Goal: Task Accomplishment & Management: Complete application form

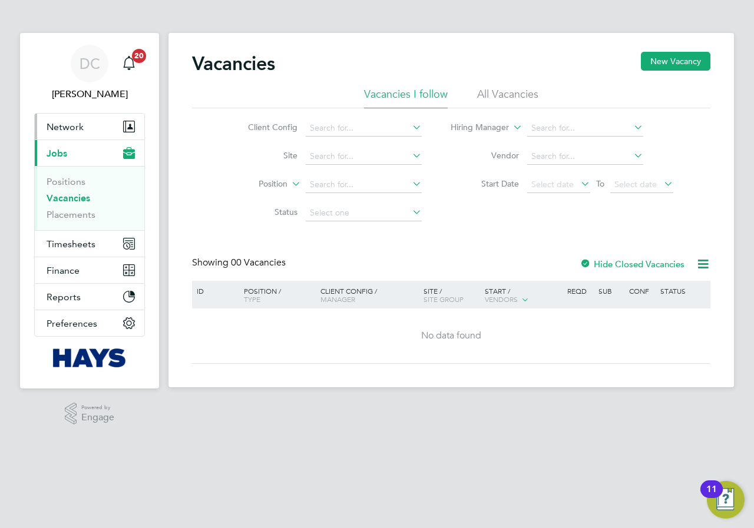
click at [64, 127] on span "Network" at bounding box center [65, 126] width 37 height 11
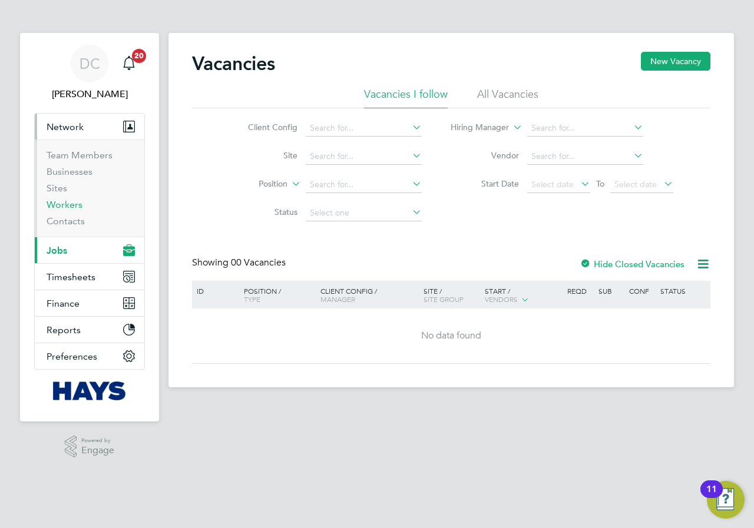
click at [75, 203] on link "Workers" at bounding box center [65, 204] width 36 height 11
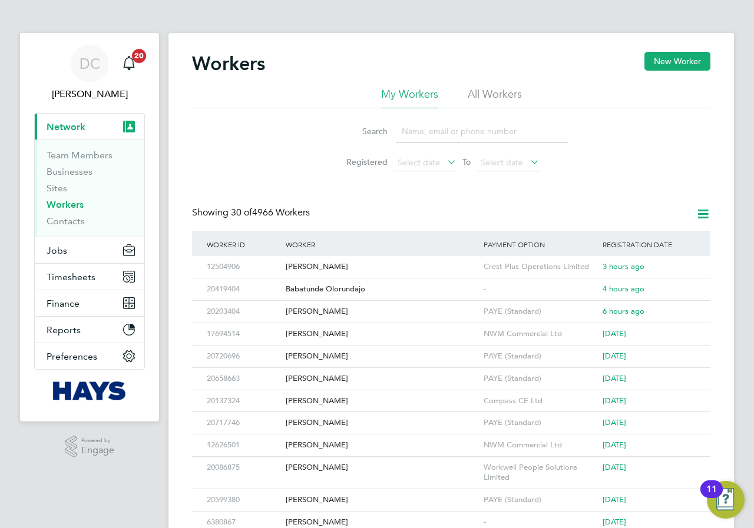
click at [446, 128] on input at bounding box center [482, 131] width 172 height 23
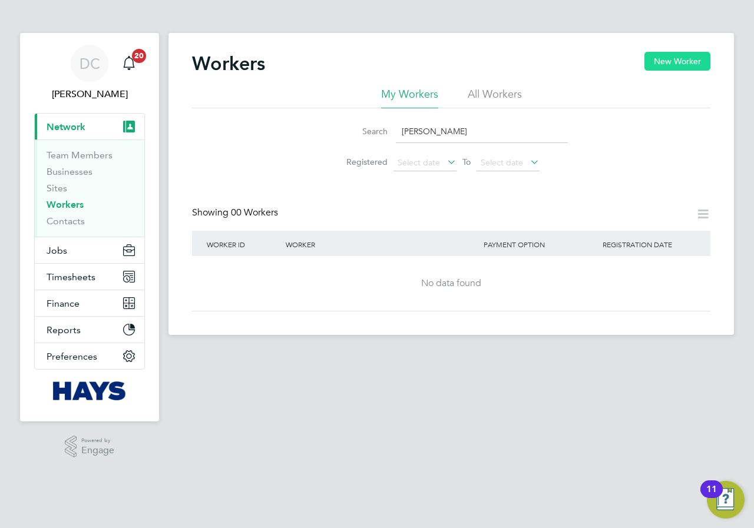
type input "[PERSON_NAME]"
click at [666, 64] on button "New Worker" at bounding box center [677, 61] width 66 height 19
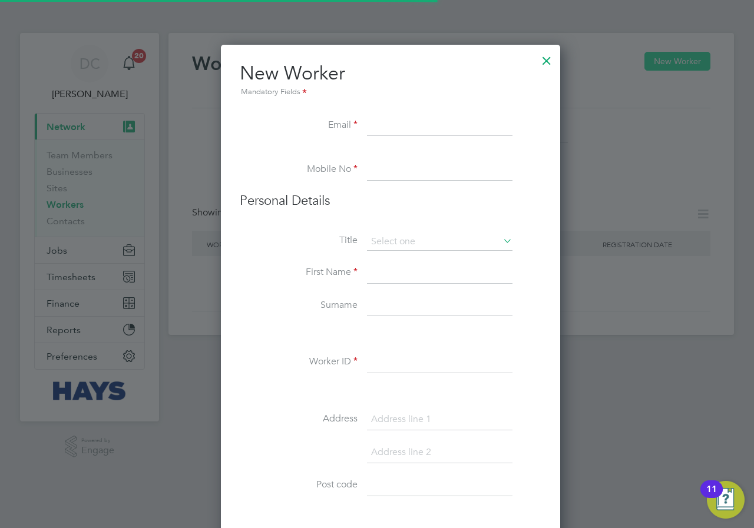
scroll to position [1057, 340]
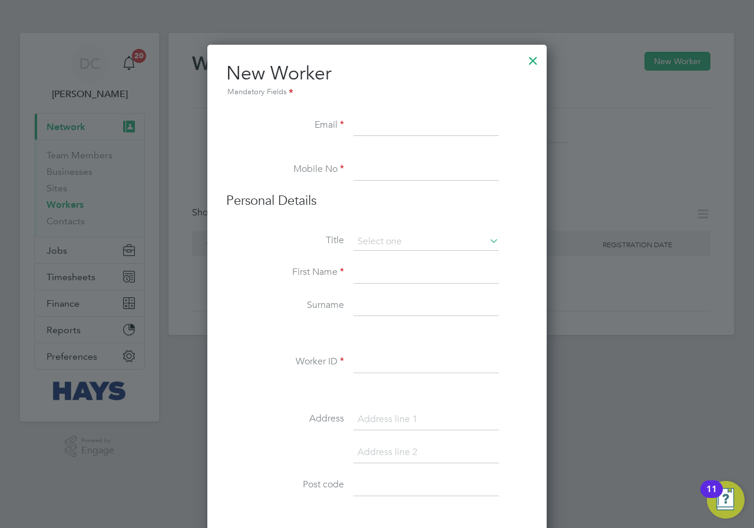
paste input "[EMAIL_ADDRESS][DOMAIN_NAME]"
type input "[EMAIL_ADDRESS][DOMAIN_NAME]"
click at [382, 166] on input at bounding box center [425, 170] width 145 height 21
paste input "[PHONE_NUMBER]"
click at [374, 167] on input "[PHONE_NUMBER]" at bounding box center [425, 170] width 145 height 21
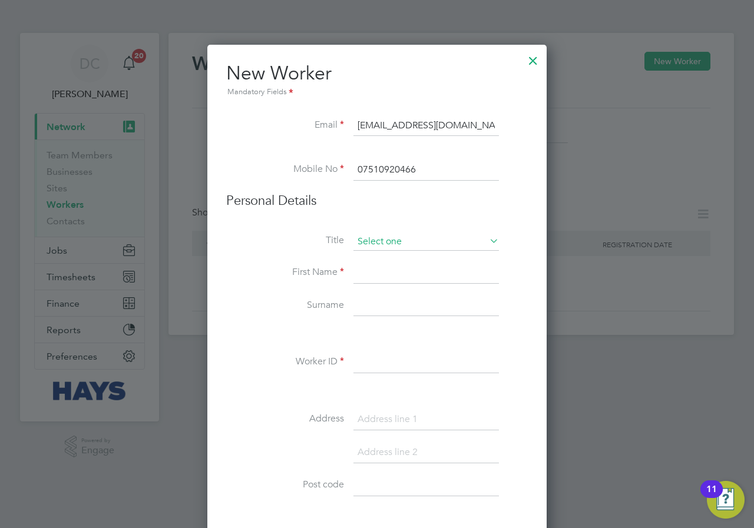
type input "07510920466"
click at [386, 243] on input at bounding box center [425, 242] width 145 height 18
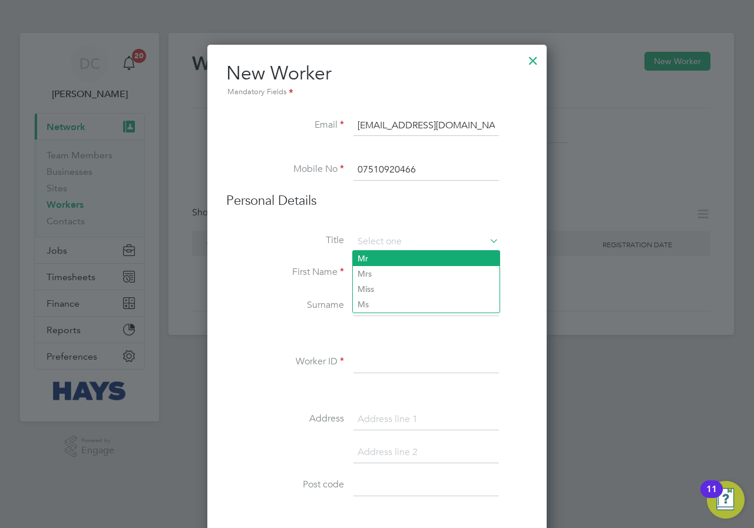
click at [380, 251] on li "Mr" at bounding box center [426, 258] width 147 height 15
type input "Mr"
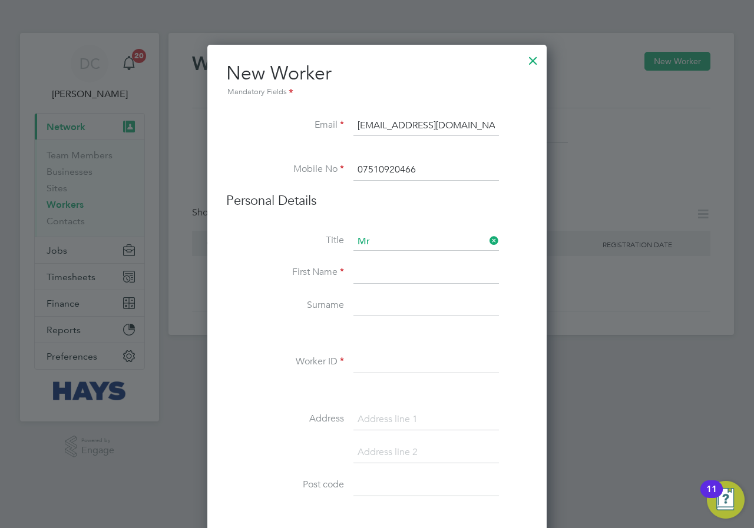
drag, startPoint x: 370, startPoint y: 273, endPoint x: 375, endPoint y: 258, distance: 15.3
click at [371, 272] on input at bounding box center [425, 273] width 145 height 21
type input "[PERSON_NAME]"
paste input "12034692"
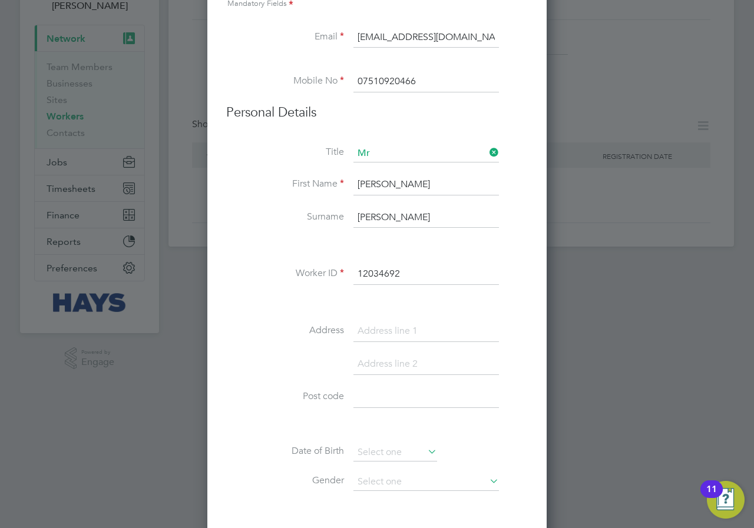
scroll to position [196, 0]
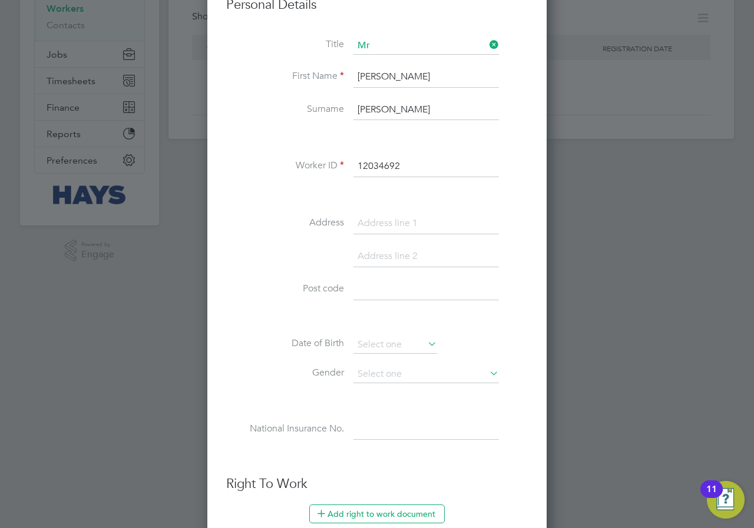
type input "12034692"
paste input "[STREET_ADDRESS]"
type input "[STREET_ADDRESS]"
paste input "[GEOGRAPHIC_DATA]"
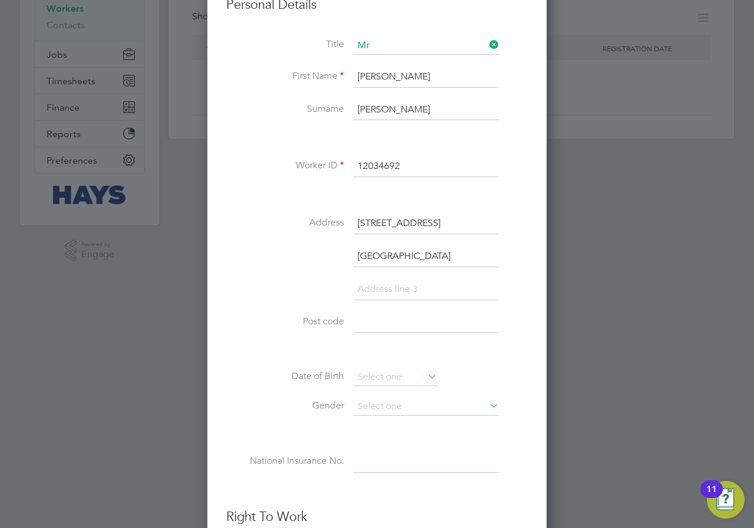
scroll to position [1089, 340]
type input "[GEOGRAPHIC_DATA]"
drag, startPoint x: 386, startPoint y: 282, endPoint x: 365, endPoint y: 323, distance: 46.1
paste input "ME4 5EW"
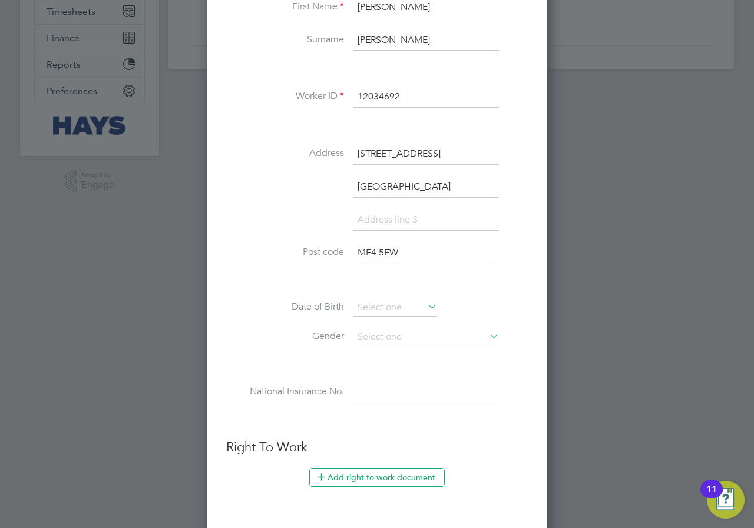
scroll to position [294, 0]
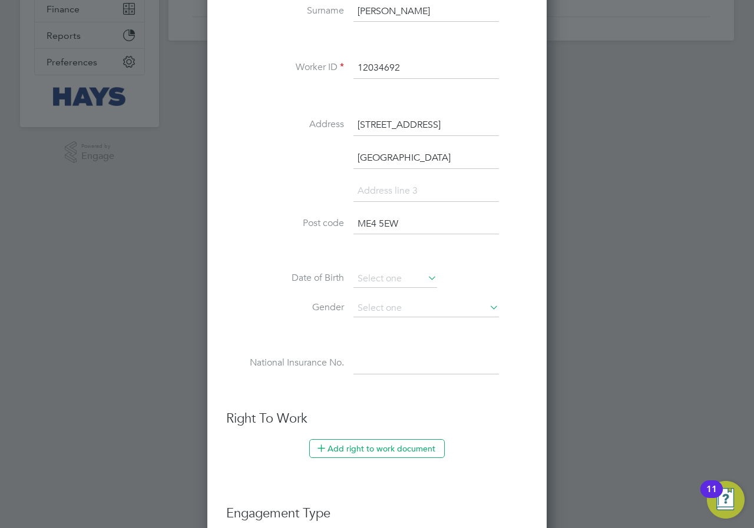
type input "ME4 5EW"
click at [378, 278] on input at bounding box center [395, 279] width 84 height 18
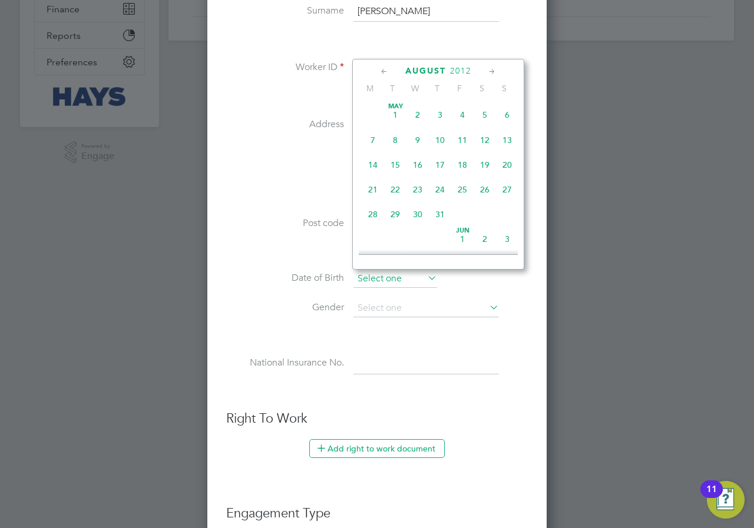
scroll to position [433, 0]
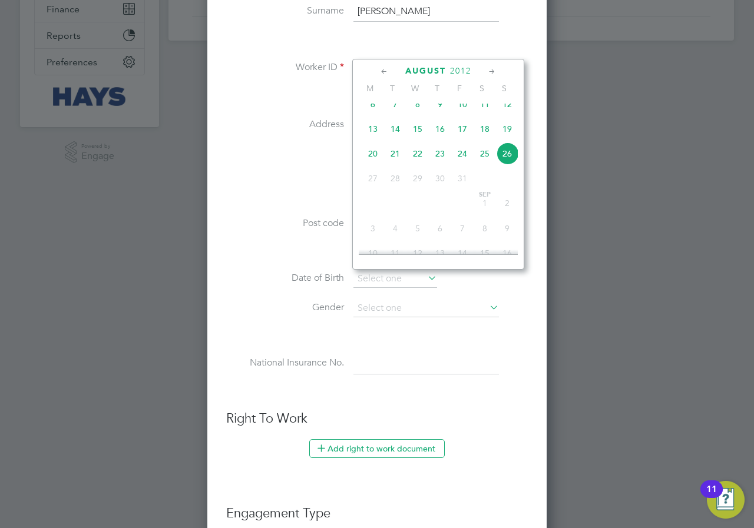
click at [444, 63] on div "[DATE] M T W T F S S [DATE] 2 3 4 5 6 7 8 9 10 11 12 13 14 15 16 17 18 19 20 21…" at bounding box center [438, 164] width 172 height 211
click at [445, 69] on span "August" at bounding box center [425, 71] width 41 height 10
click at [445, 71] on span "August" at bounding box center [425, 71] width 41 height 10
click at [443, 68] on span "August" at bounding box center [425, 71] width 41 height 10
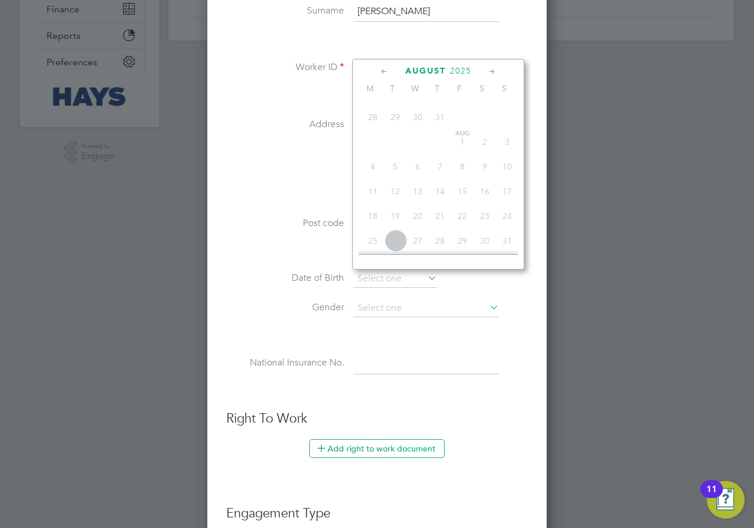
click at [412, 67] on span "August" at bounding box center [425, 71] width 41 height 10
click at [385, 72] on icon at bounding box center [384, 71] width 11 height 13
click at [431, 73] on span "July" at bounding box center [426, 71] width 24 height 10
click at [428, 73] on span "August" at bounding box center [425, 71] width 41 height 10
click at [472, 67] on div "[DATE]" at bounding box center [438, 70] width 159 height 11
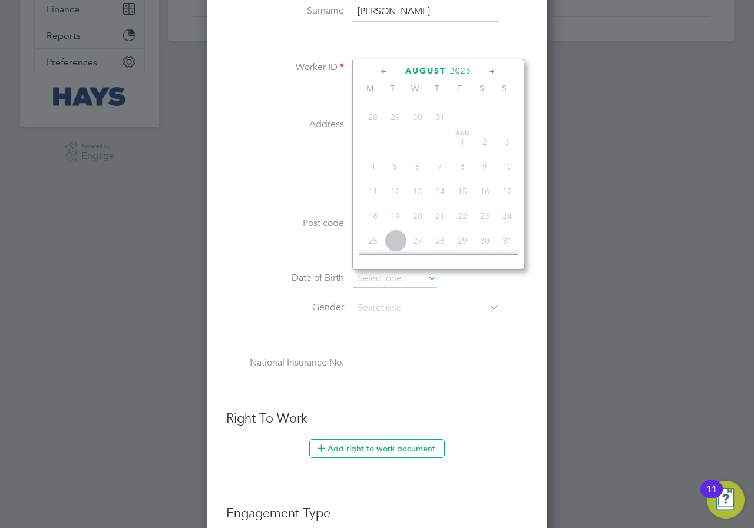
click at [454, 74] on span "2025" at bounding box center [460, 71] width 21 height 10
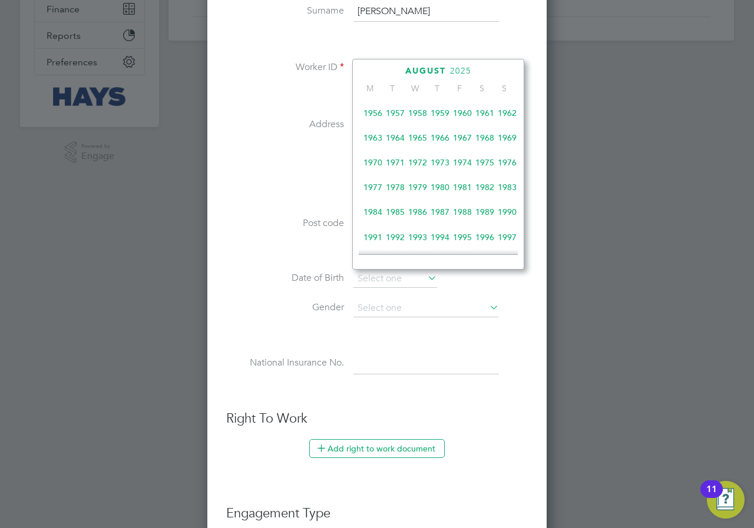
scroll to position [272, 0]
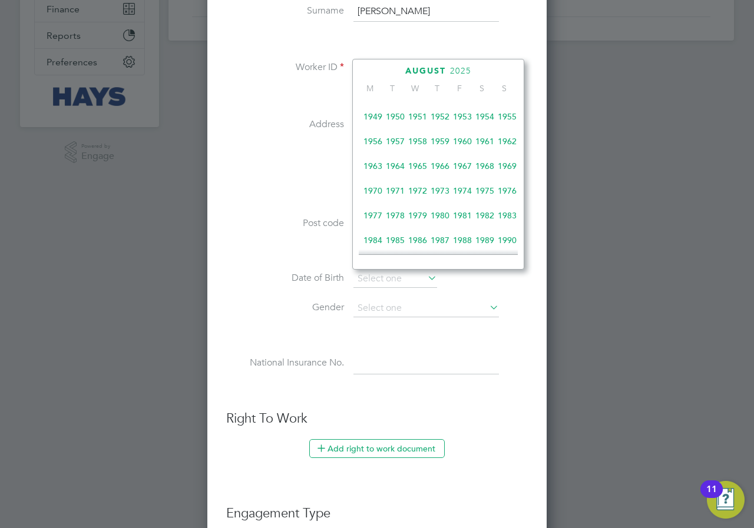
click at [377, 146] on span "1956" at bounding box center [373, 141] width 22 height 22
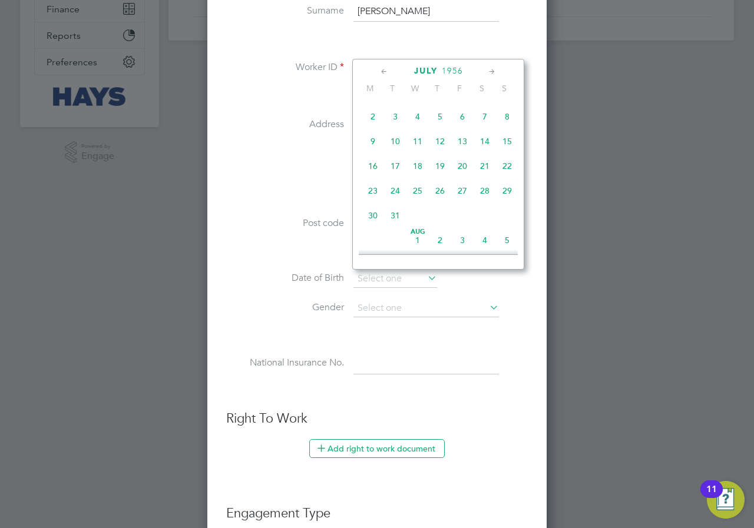
click at [397, 152] on span "10" at bounding box center [395, 141] width 22 height 22
type input "[DATE]"
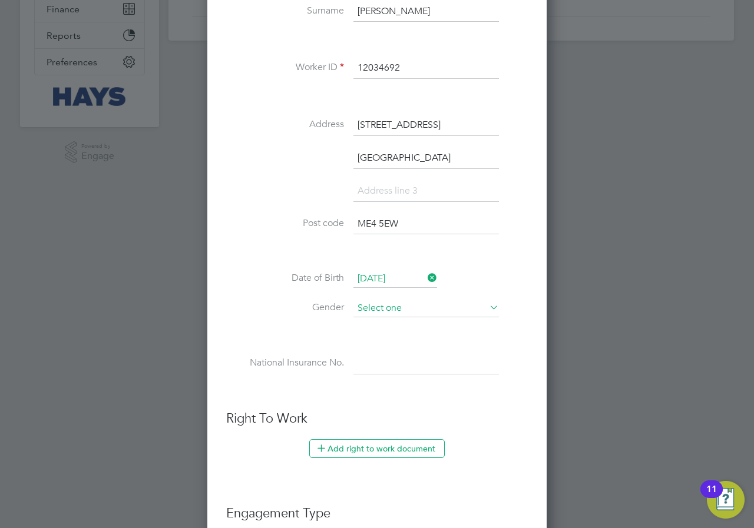
click at [367, 308] on input at bounding box center [425, 309] width 145 height 18
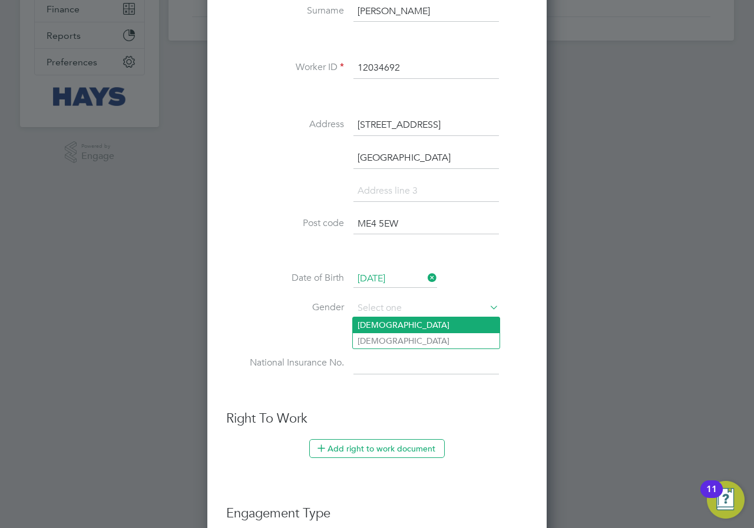
click at [380, 326] on li "[DEMOGRAPHIC_DATA]" at bounding box center [426, 324] width 147 height 15
type input "[DEMOGRAPHIC_DATA]"
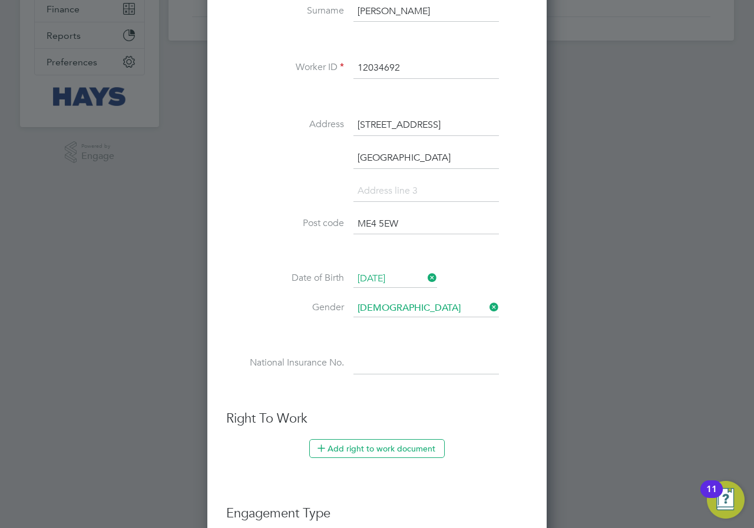
paste input "YX277861D"
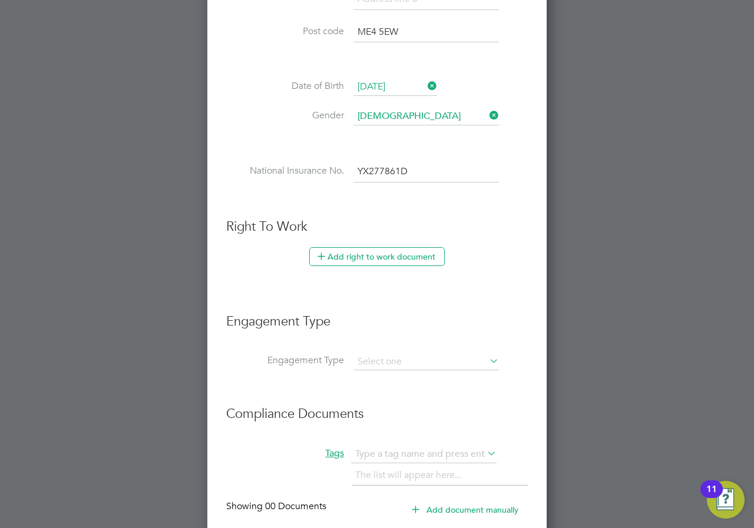
scroll to position [491, 0]
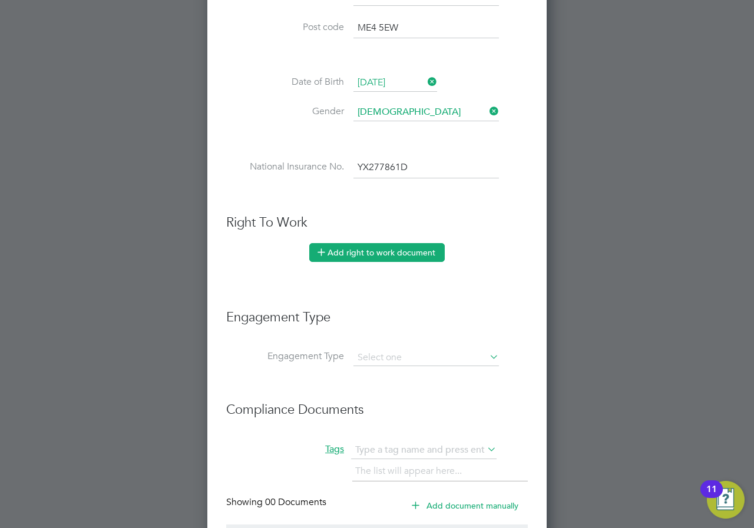
type input "YX 27 78 61 D"
click at [365, 253] on button "Add right to work document" at bounding box center [376, 252] width 135 height 19
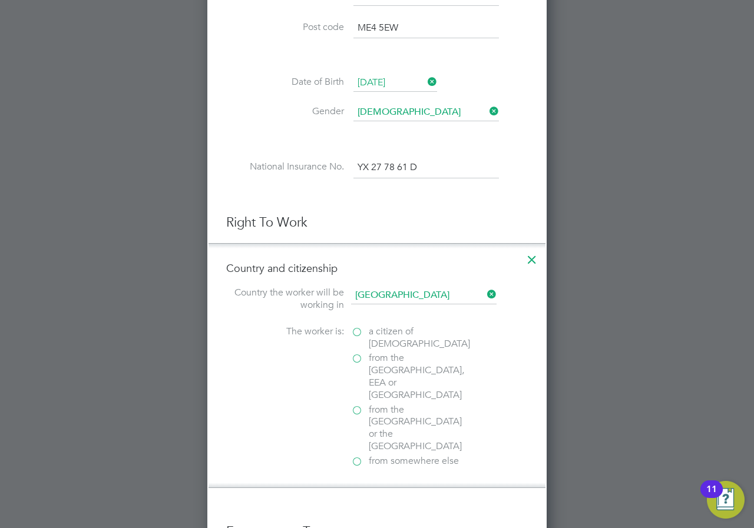
click at [357, 332] on label "a citizen of [DEMOGRAPHIC_DATA]" at bounding box center [410, 338] width 118 height 25
click at [0, 0] on input "a citizen of [DEMOGRAPHIC_DATA]" at bounding box center [0, 0] width 0 height 0
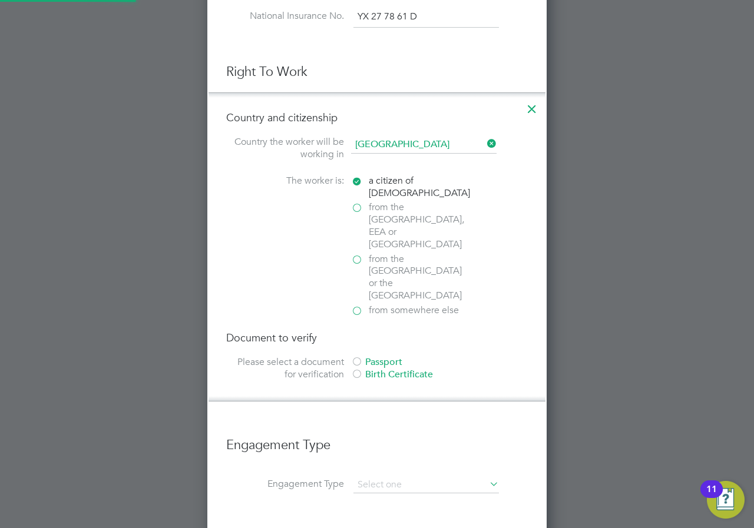
scroll to position [687, 0]
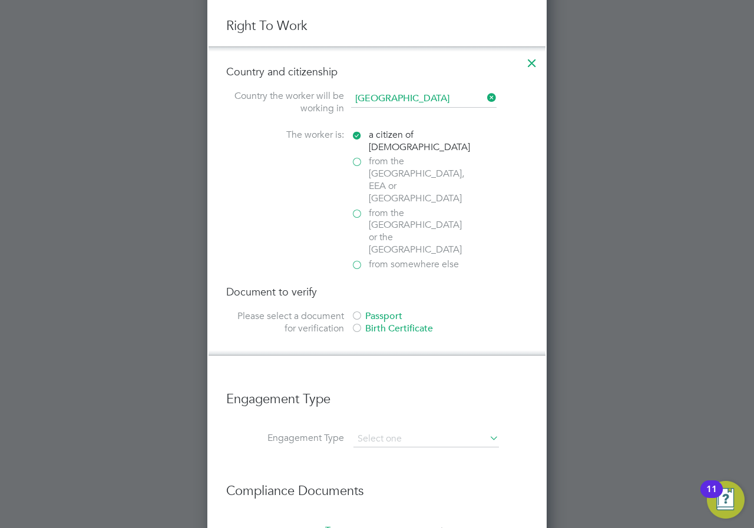
click at [356, 311] on div at bounding box center [357, 317] width 12 height 12
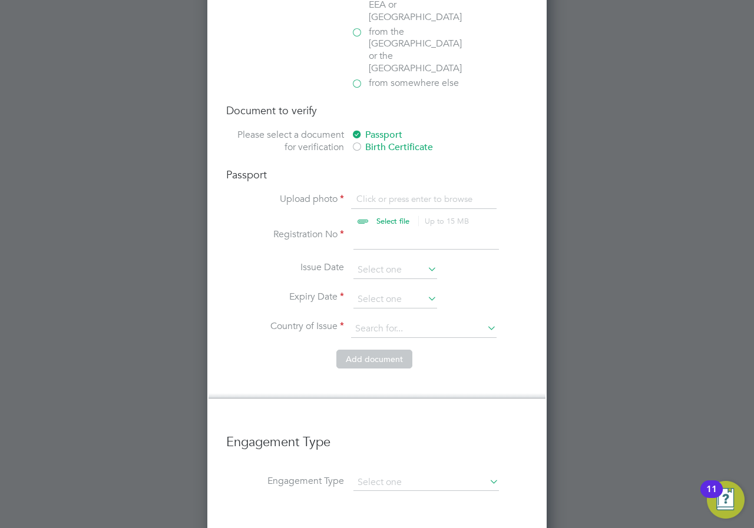
scroll to position [883, 0]
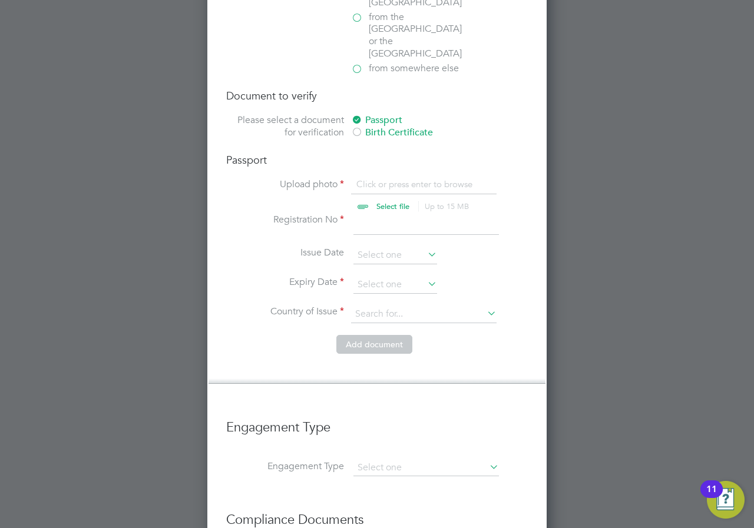
click at [392, 178] on input "file" at bounding box center [404, 195] width 185 height 35
type input "C:\fakepath\Damien PP....docx"
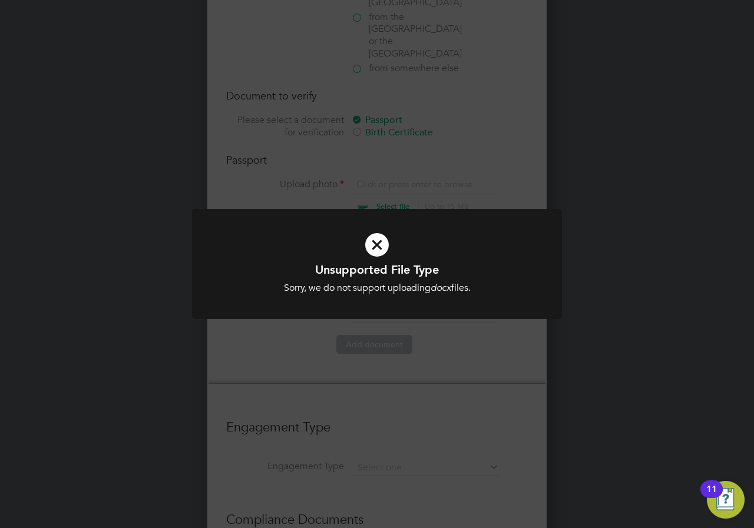
click at [378, 249] on icon at bounding box center [377, 245] width 306 height 46
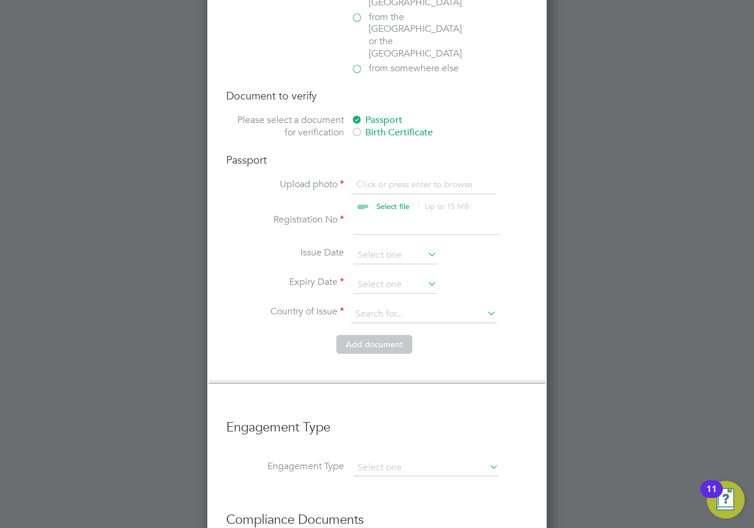
click at [383, 178] on input "file" at bounding box center [404, 195] width 185 height 35
type input "C:\fakepath\[PERSON_NAME] PP.docx"
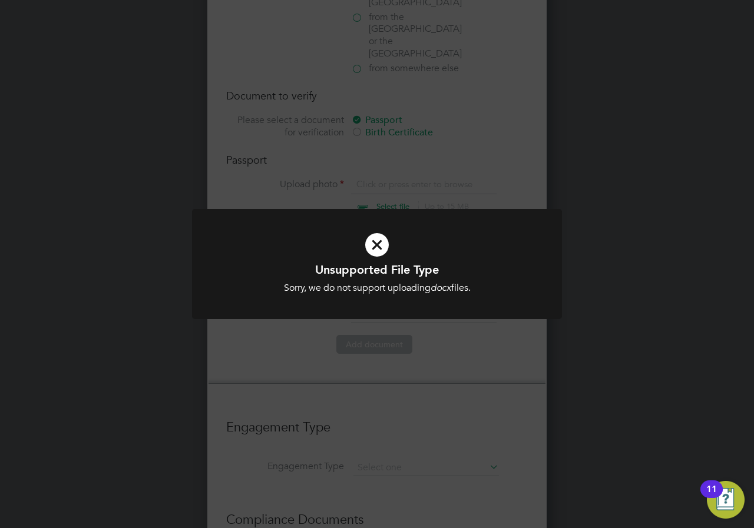
click at [386, 244] on icon at bounding box center [377, 245] width 306 height 46
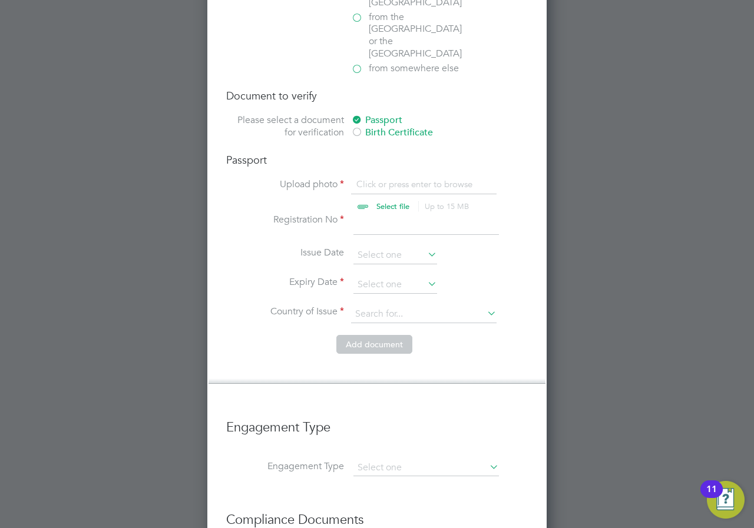
click at [387, 178] on input "file" at bounding box center [404, 195] width 185 height 35
type input "C:\fakepath\pp [PERSON_NAME].pdf"
click at [369, 214] on input at bounding box center [425, 224] width 145 height 21
type input "1"
click at [380, 276] on input at bounding box center [395, 285] width 84 height 18
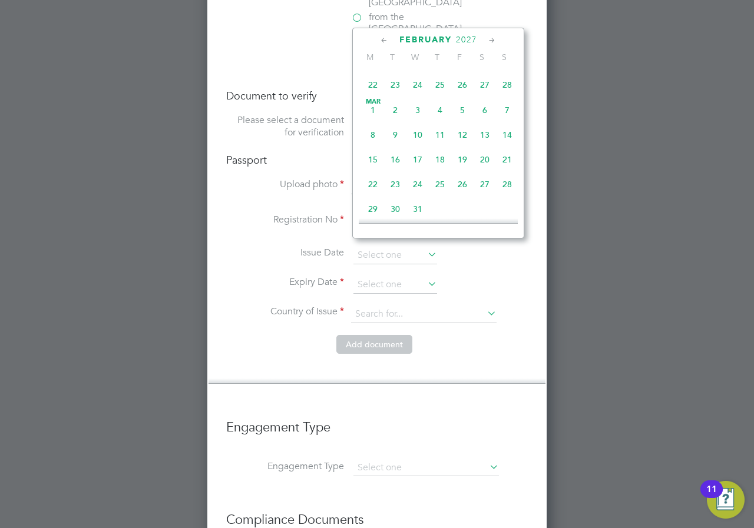
scroll to position [2752, 0]
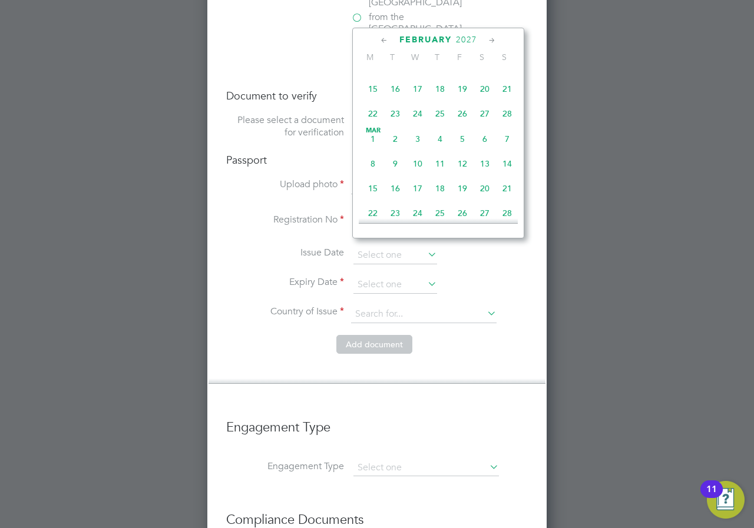
click at [418, 75] on span "10" at bounding box center [417, 64] width 22 height 22
type input "[DATE]"
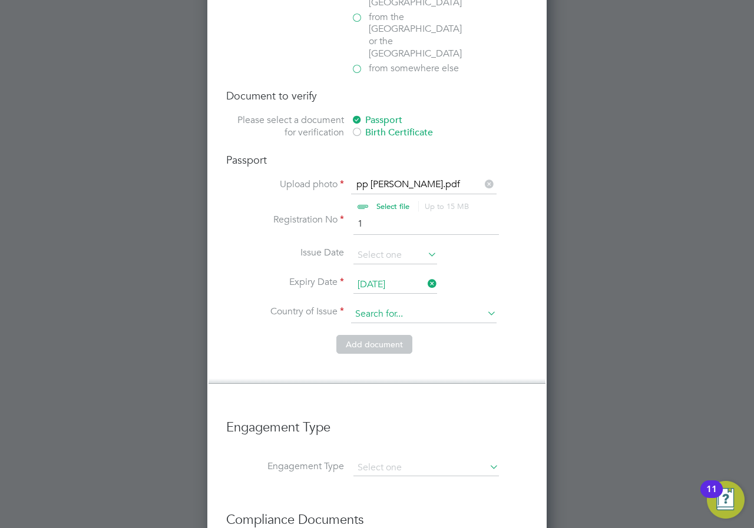
click at [378, 306] on input at bounding box center [423, 315] width 145 height 18
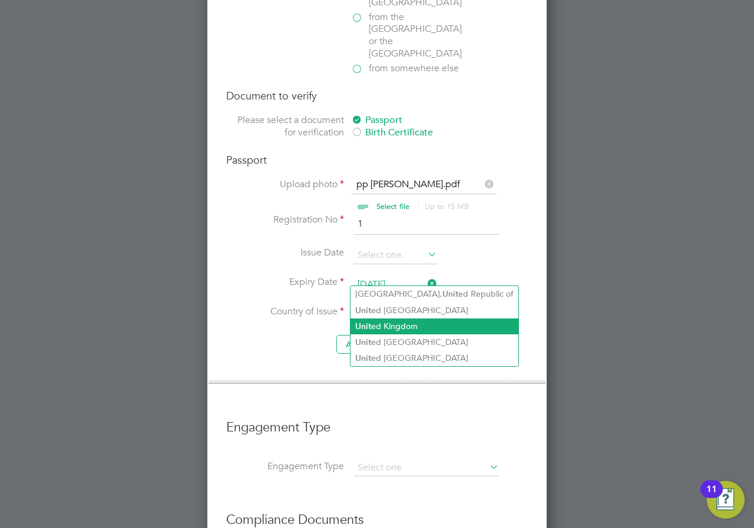
click at [405, 327] on li "Unit ed Kingdom" at bounding box center [434, 327] width 168 height 16
type input "[GEOGRAPHIC_DATA]"
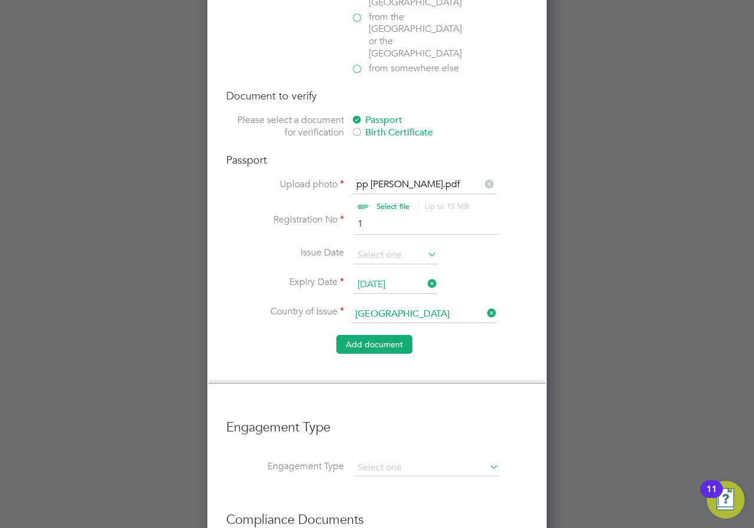
click at [375, 335] on button "Add document" at bounding box center [374, 344] width 76 height 19
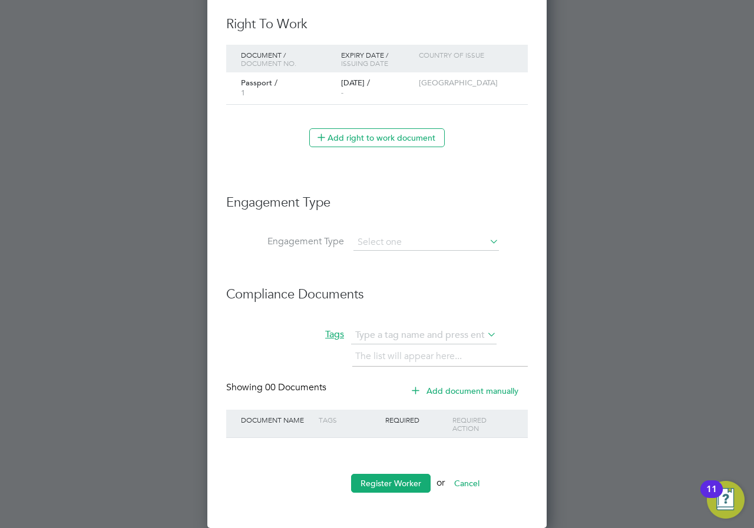
scroll to position [1174, 340]
click at [396, 249] on input at bounding box center [425, 242] width 145 height 16
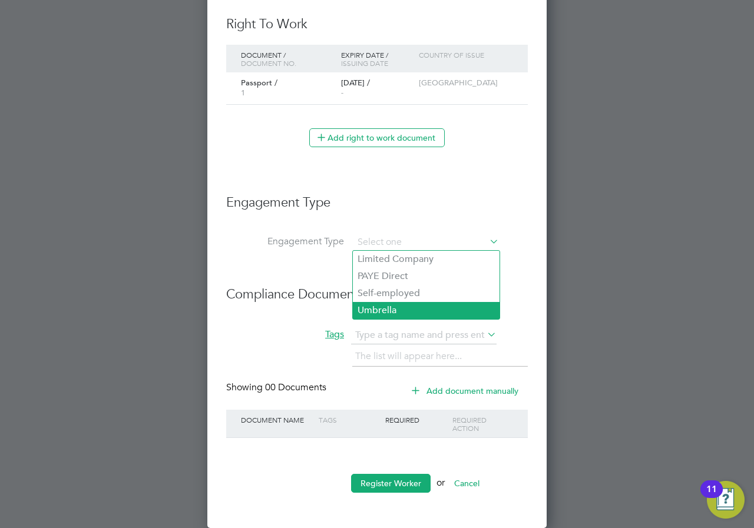
click at [386, 305] on li "Umbrella" at bounding box center [426, 310] width 147 height 17
type input "Umbrella"
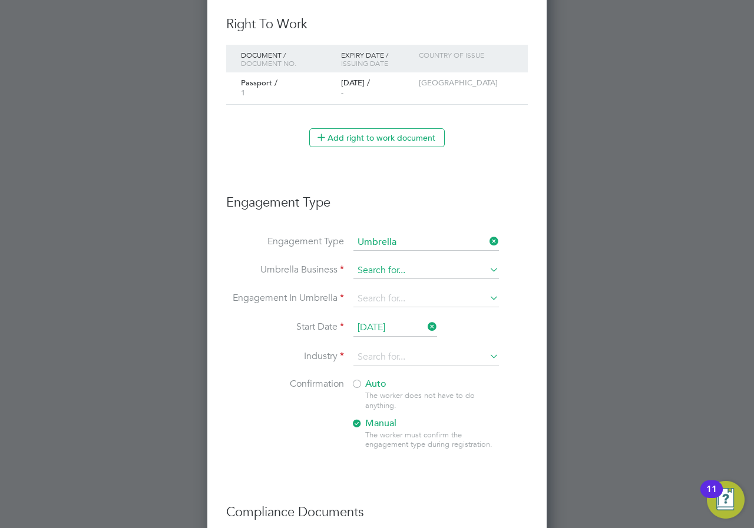
click at [387, 270] on input at bounding box center [425, 271] width 145 height 16
click at [413, 287] on li "NW M Commercial Ltd" at bounding box center [426, 287] width 147 height 17
type input "NWM Commercial Ltd"
click at [407, 292] on input at bounding box center [425, 299] width 145 height 16
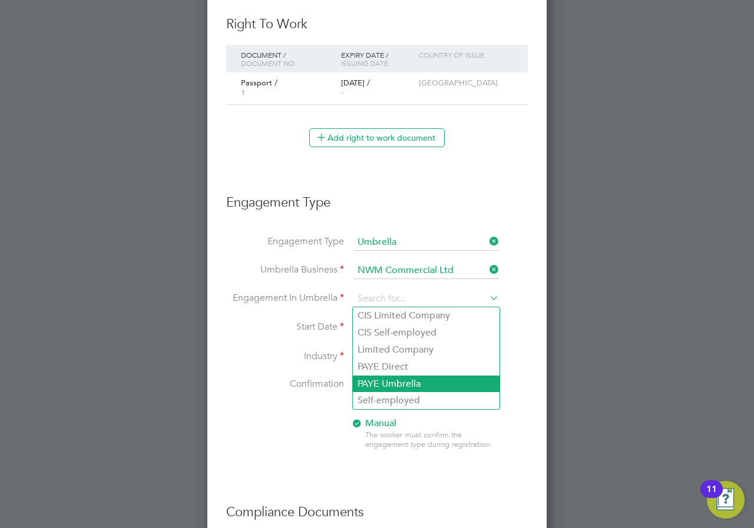
click at [389, 382] on li "PAYE Umbrella" at bounding box center [426, 384] width 147 height 17
type input "PAYE Umbrella"
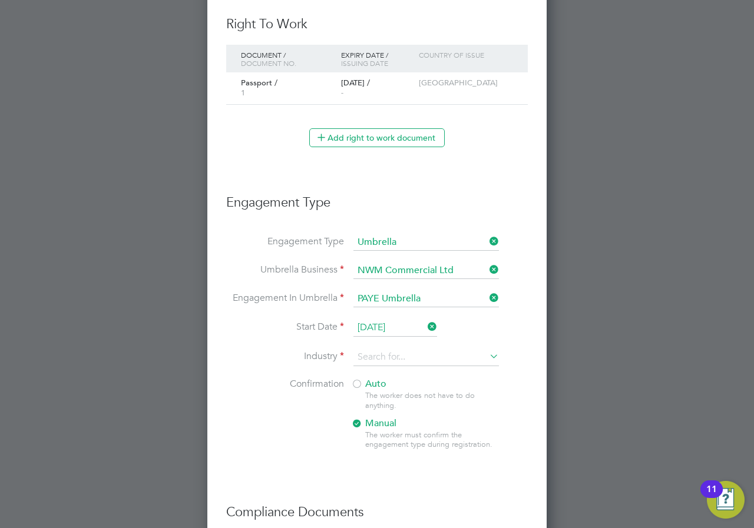
click at [363, 343] on li "Start Date [DATE]" at bounding box center [377, 333] width 302 height 29
click at [369, 352] on input at bounding box center [425, 358] width 145 height 18
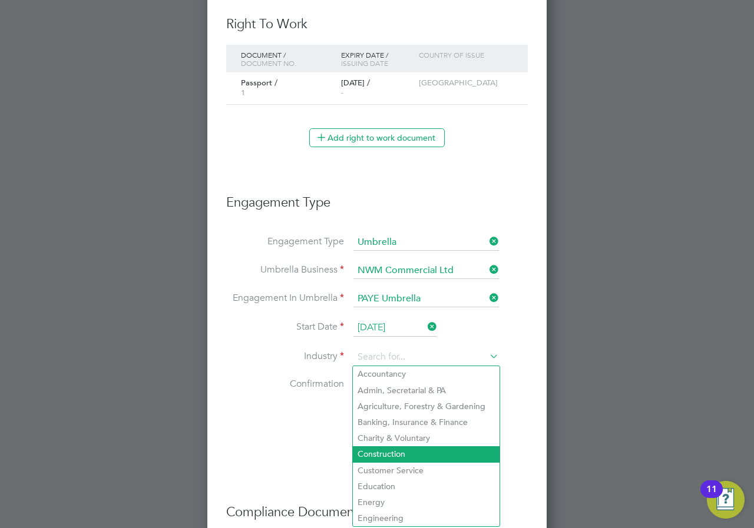
click at [399, 452] on li "Construction" at bounding box center [426, 454] width 147 height 16
type input "Construction"
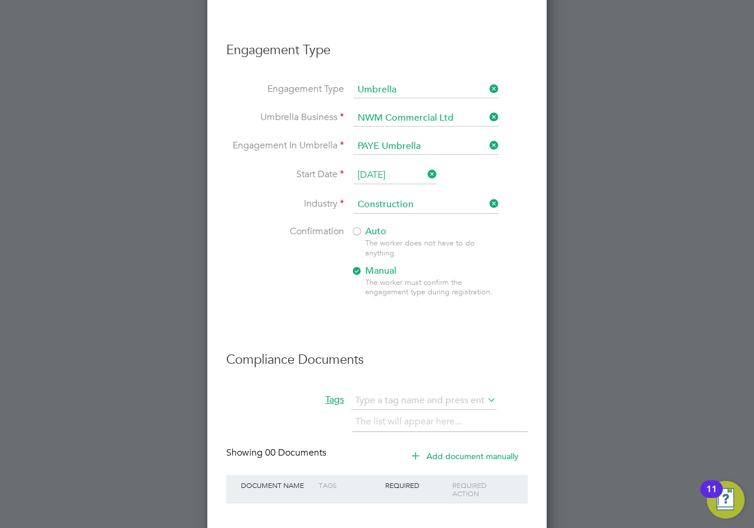
scroll to position [907, 0]
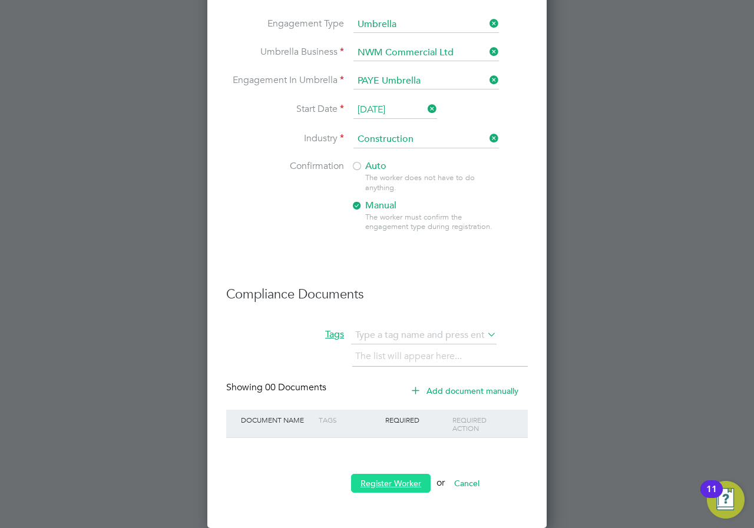
click at [382, 486] on button "Register Worker" at bounding box center [390, 483] width 79 height 19
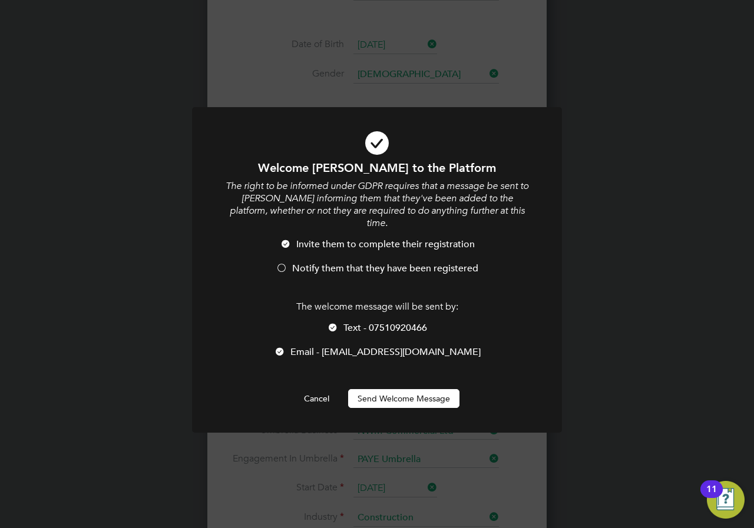
click at [397, 389] on button "Send Welcome Message" at bounding box center [403, 398] width 111 height 19
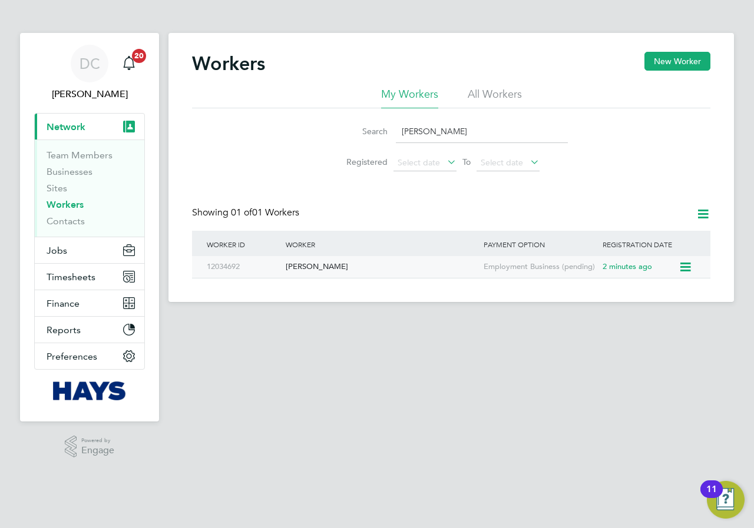
click at [319, 269] on div "[PERSON_NAME]" at bounding box center [382, 267] width 198 height 22
click at [75, 281] on span "Timesheets" at bounding box center [71, 276] width 49 height 11
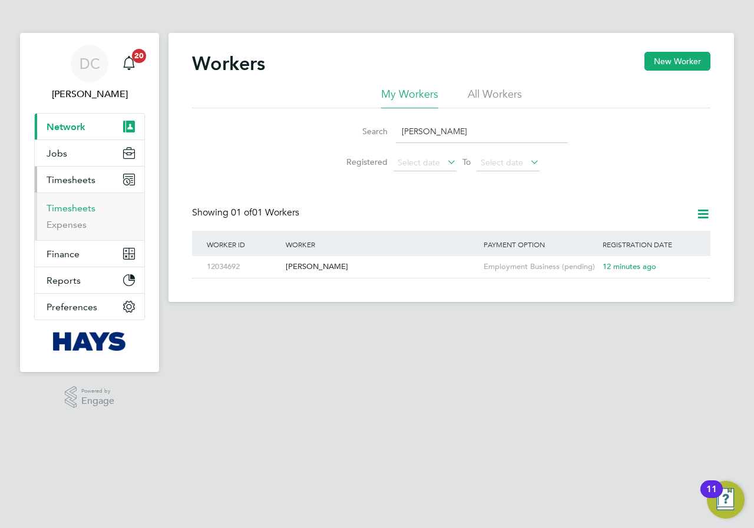
click at [58, 210] on link "Timesheets" at bounding box center [71, 208] width 49 height 11
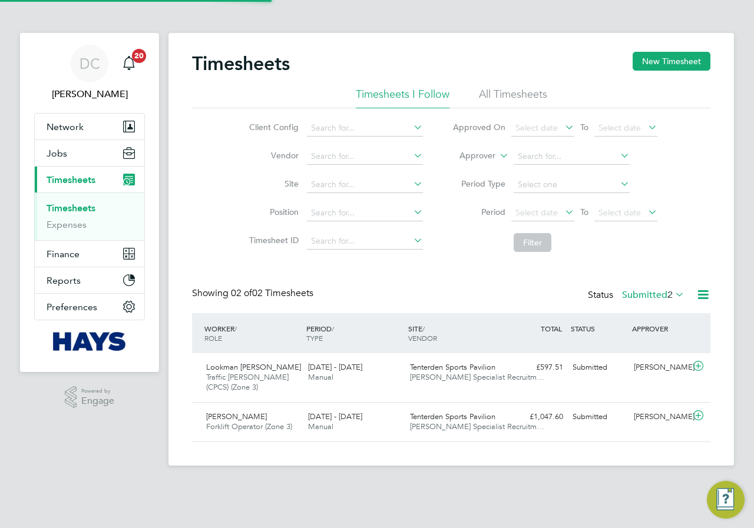
scroll to position [30, 102]
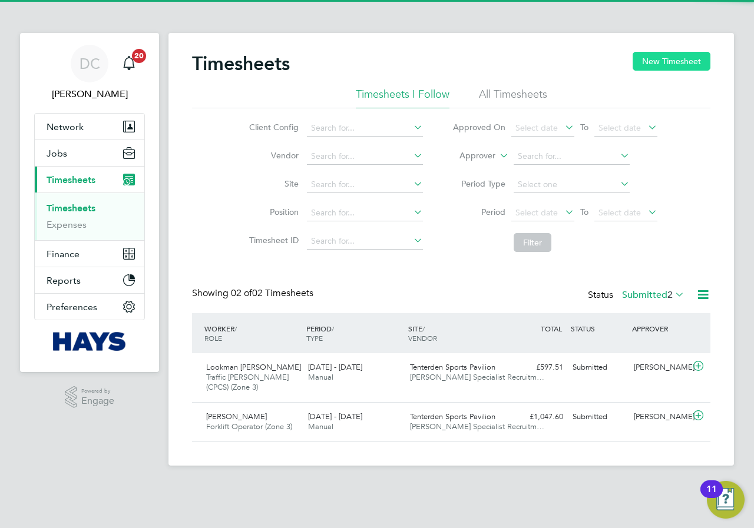
click at [668, 61] on button "New Timesheet" at bounding box center [671, 61] width 78 height 19
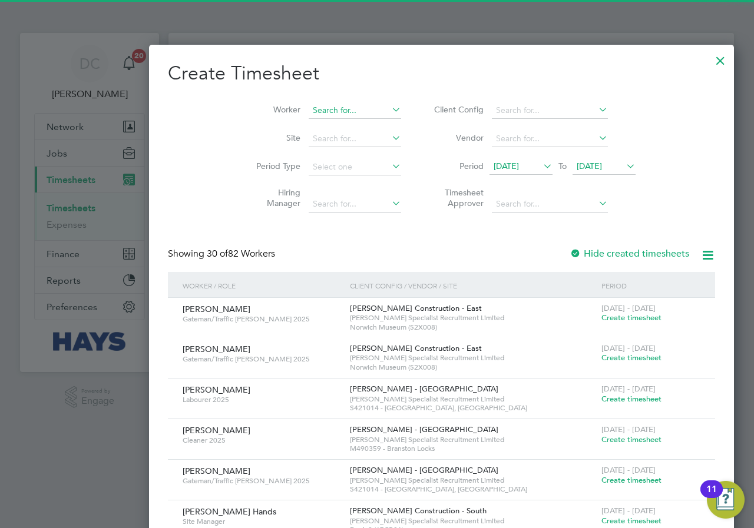
scroll to position [2428, 456]
click at [309, 111] on input at bounding box center [355, 110] width 92 height 16
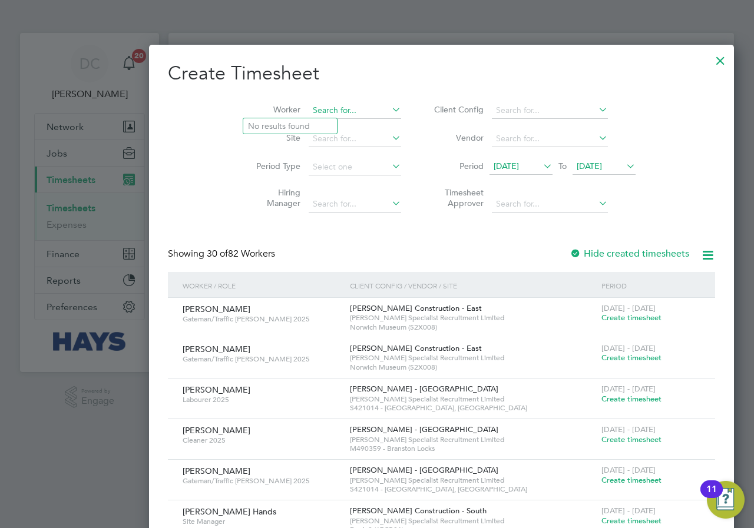
type input "j"
click at [284, 159] on b "Hought" at bounding box center [281, 158] width 29 height 10
type input "[PERSON_NAME]"
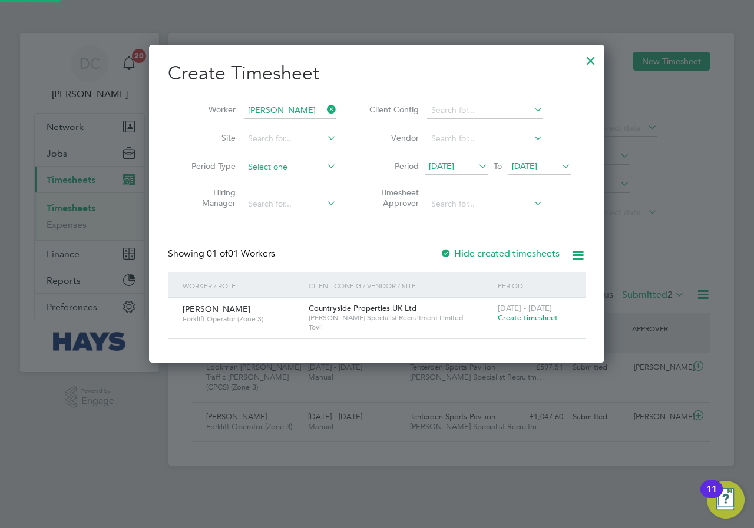
scroll to position [317, 456]
click at [519, 321] on span "Create timesheet" at bounding box center [528, 318] width 60 height 10
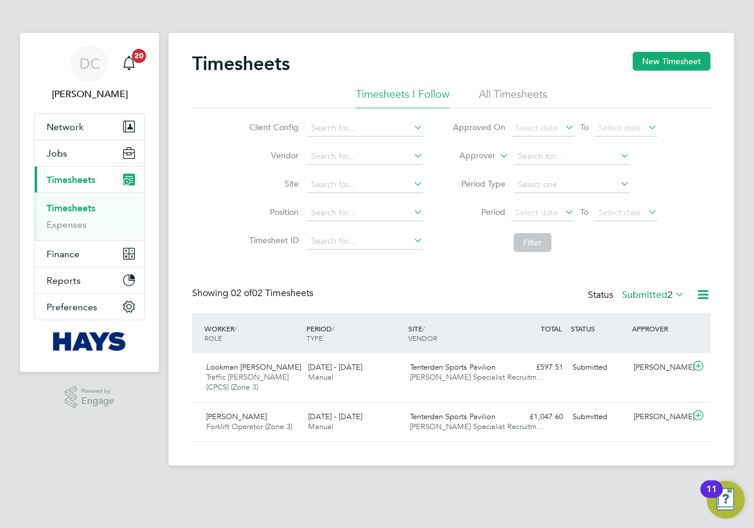
scroll to position [30, 102]
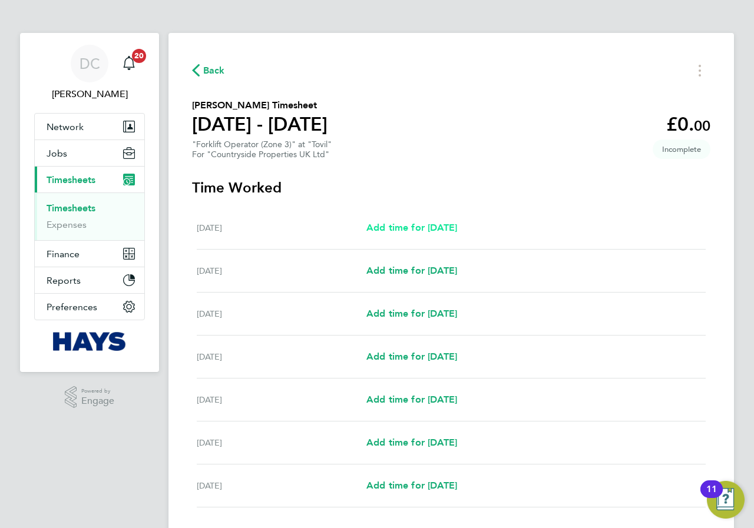
click at [433, 221] on link "Add time for [DATE]" at bounding box center [411, 228] width 91 height 14
select select "30"
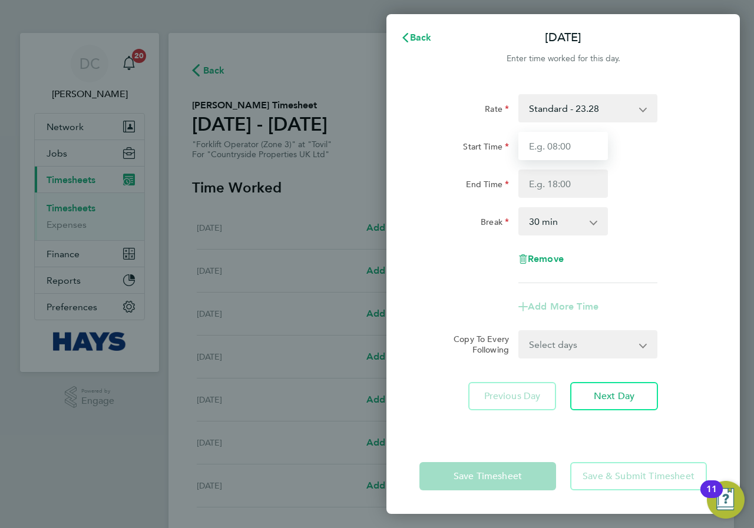
click at [550, 145] on input "Start Time" at bounding box center [563, 146] width 90 height 28
type input "07:30"
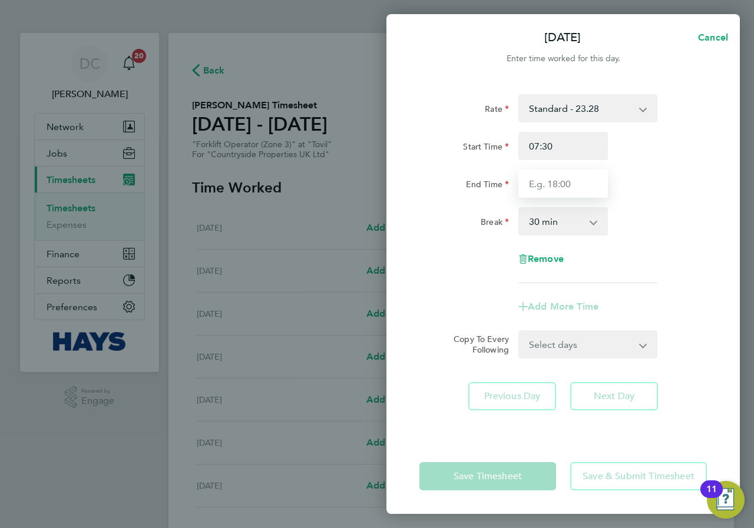
drag, startPoint x: 568, startPoint y: 182, endPoint x: 572, endPoint y: 191, distance: 10.1
click at [568, 182] on input "End Time" at bounding box center [563, 184] width 90 height 28
type input "17:00"
click at [637, 231] on div "Break 0 min 15 min 30 min 45 min 60 min 75 min 90 min" at bounding box center [563, 221] width 297 height 28
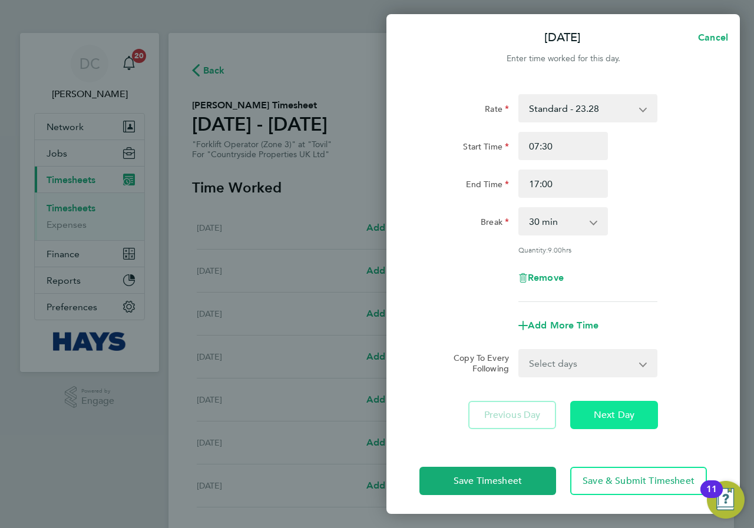
click at [625, 420] on button "Next Day" at bounding box center [614, 415] width 88 height 28
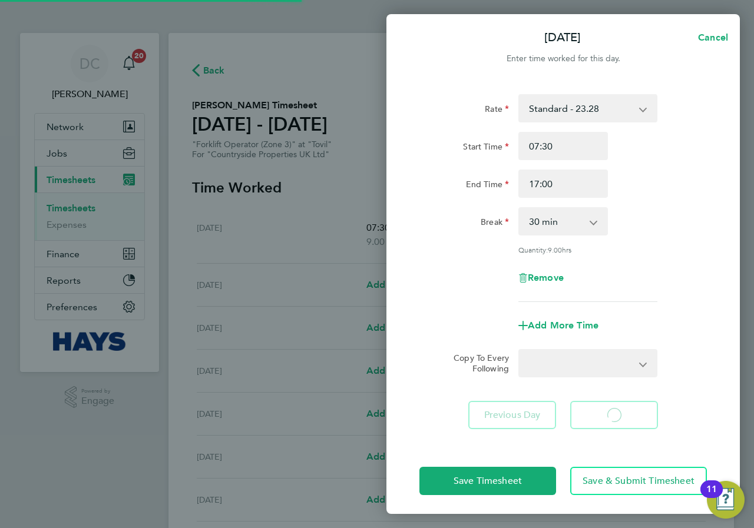
select select "30"
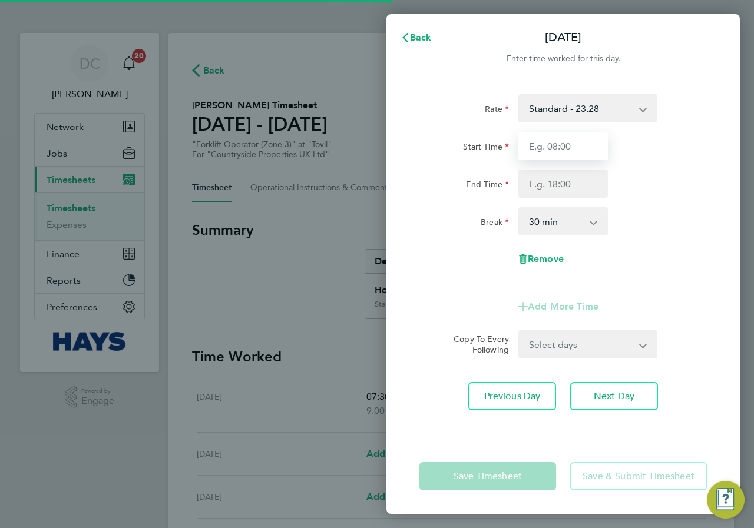
drag, startPoint x: 551, startPoint y: 148, endPoint x: 569, endPoint y: 159, distance: 20.6
click at [551, 148] on input "Start Time" at bounding box center [563, 146] width 90 height 28
type input "07:30"
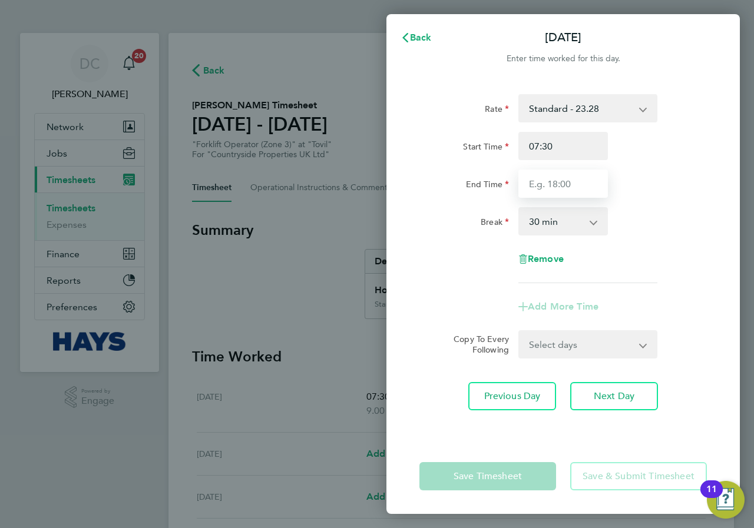
click at [577, 183] on input "End Time" at bounding box center [563, 184] width 90 height 28
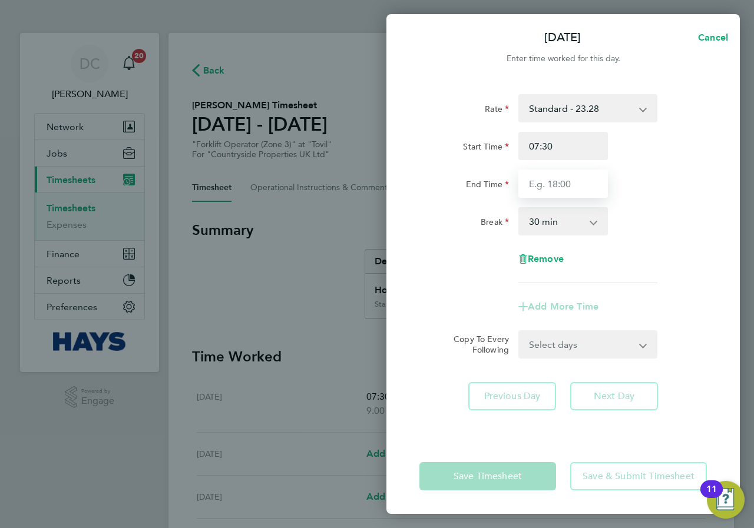
type input "17:00"
click at [647, 217] on div "Break 0 min 15 min 30 min 45 min 60 min 75 min 90 min" at bounding box center [563, 221] width 297 height 28
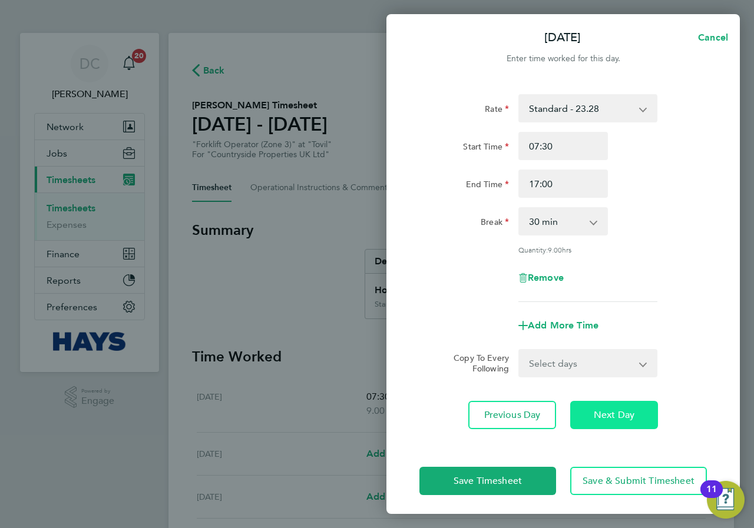
click at [622, 408] on button "Next Day" at bounding box center [614, 415] width 88 height 28
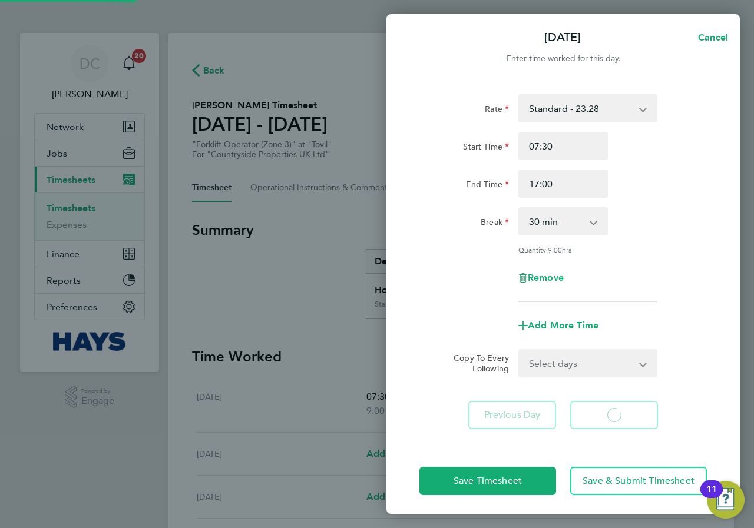
select select "30"
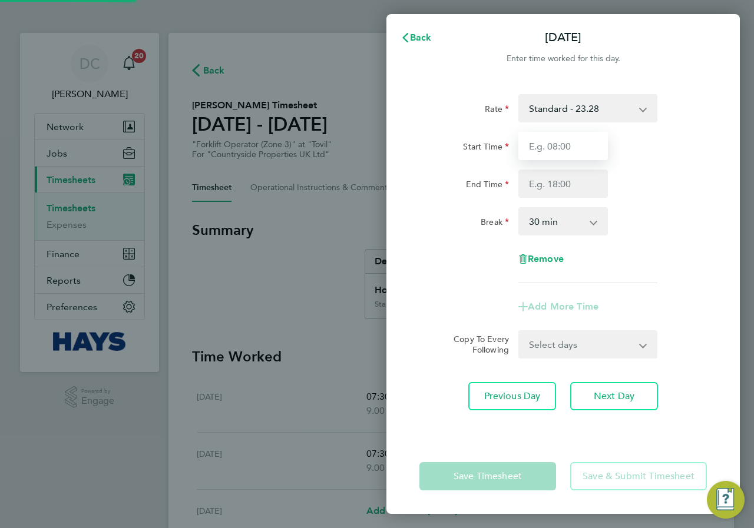
click at [569, 155] on input "Start Time" at bounding box center [563, 146] width 90 height 28
type input "07:30"
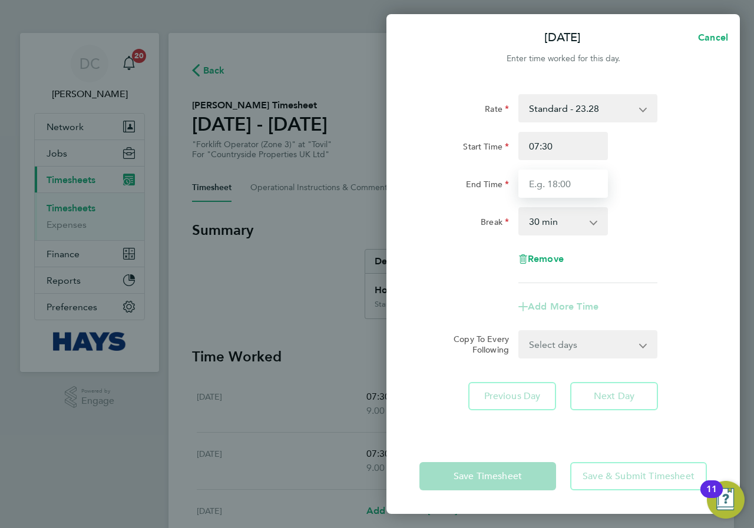
click at [567, 184] on input "End Time" at bounding box center [563, 184] width 90 height 28
type input "17:00"
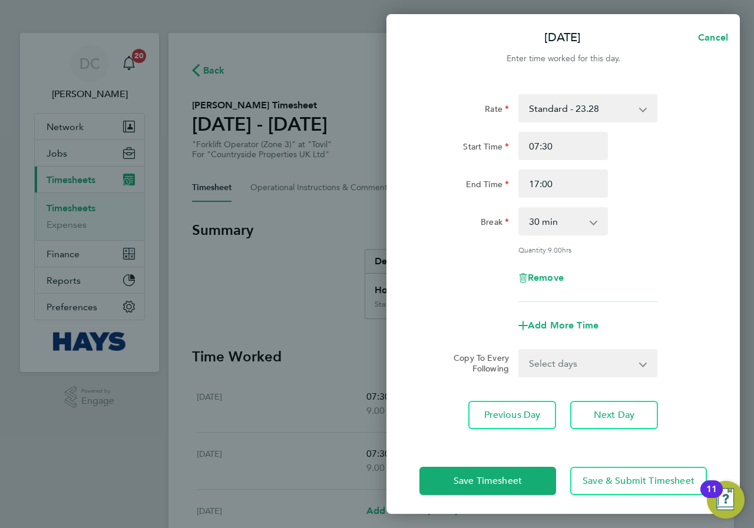
click at [651, 238] on div "Rate Standard - 23.28 Start Time 07:30 End Time 17:00 Break 0 min 15 min 30 min…" at bounding box center [562, 198] width 287 height 208
click at [637, 413] on button "Next Day" at bounding box center [614, 415] width 88 height 28
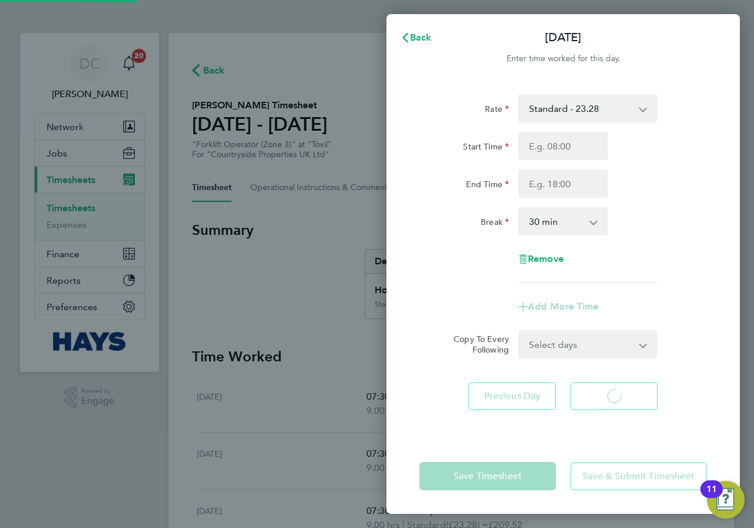
select select "30"
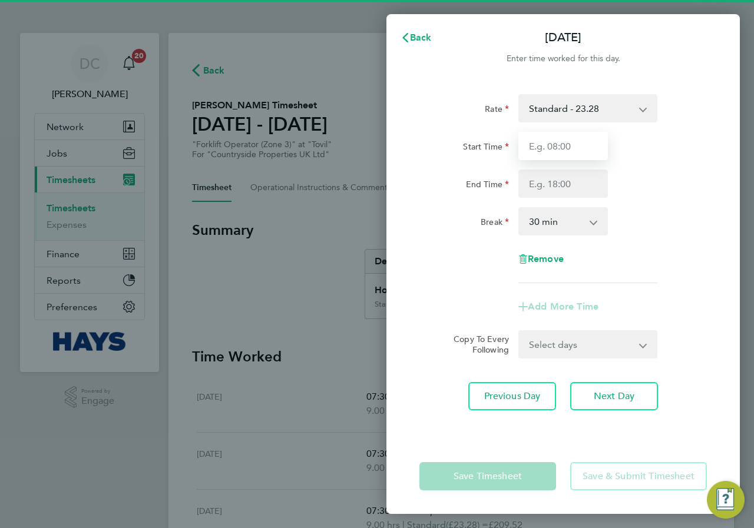
click at [562, 145] on input "Start Time" at bounding box center [563, 146] width 90 height 28
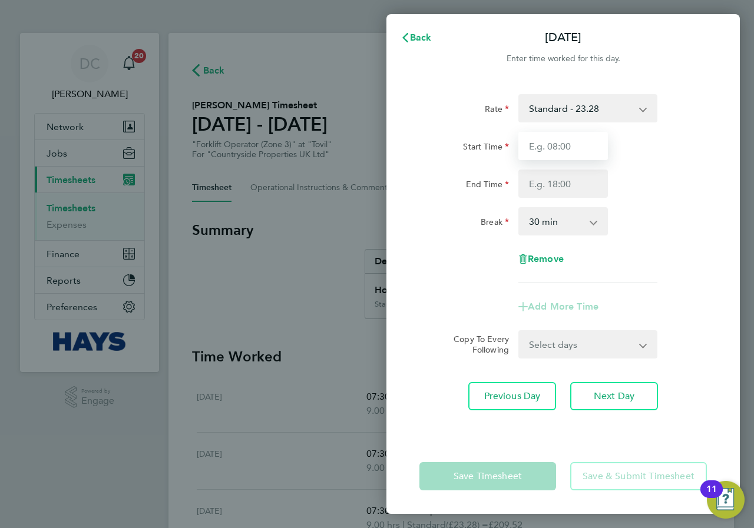
type input "07:30"
click at [559, 187] on input "End Time" at bounding box center [563, 184] width 90 height 28
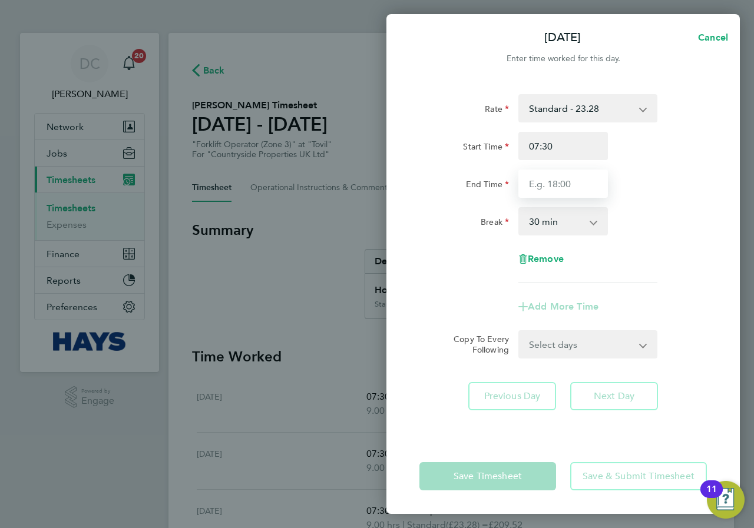
type input "17:00"
click at [656, 233] on div "Break 0 min 15 min 30 min 45 min 60 min 75 min 90 min" at bounding box center [563, 221] width 297 height 28
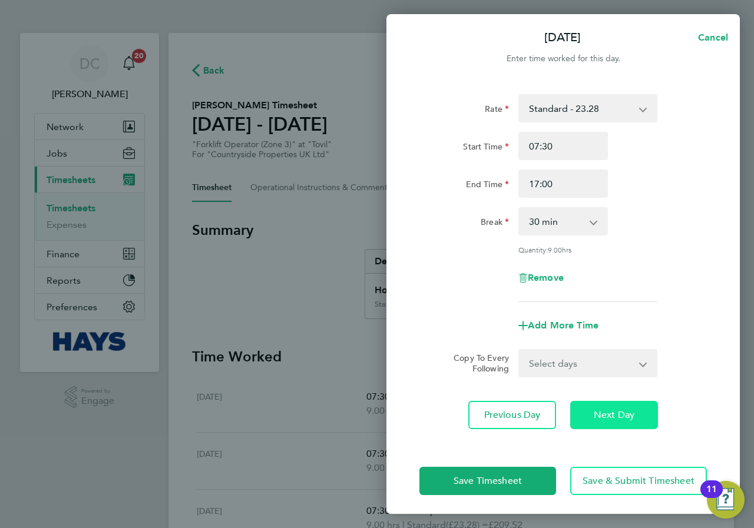
click at [606, 413] on span "Next Day" at bounding box center [614, 415] width 41 height 12
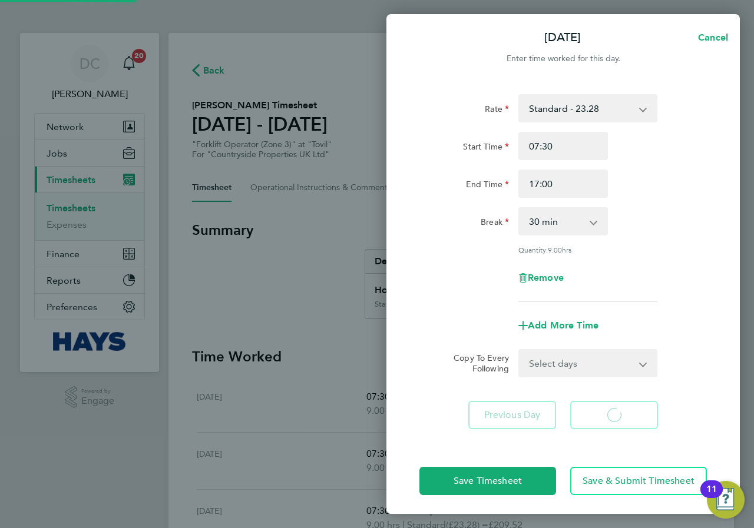
select select "30"
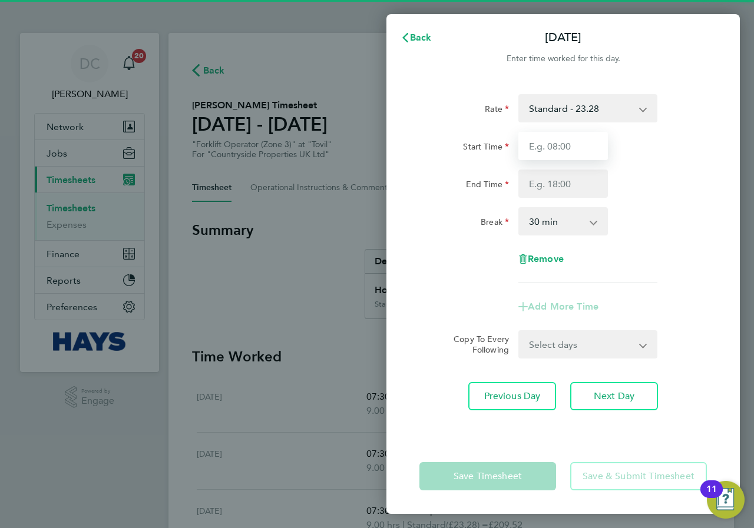
drag, startPoint x: 567, startPoint y: 144, endPoint x: 578, endPoint y: 158, distance: 17.2
click at [568, 145] on input "Start Time" at bounding box center [563, 146] width 90 height 28
type input "07:30"
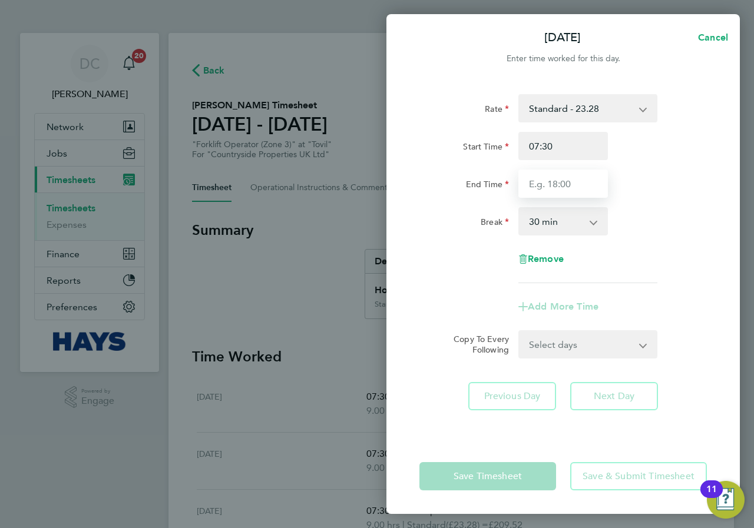
click at [569, 187] on input "End Time" at bounding box center [563, 184] width 90 height 28
type input "17:00"
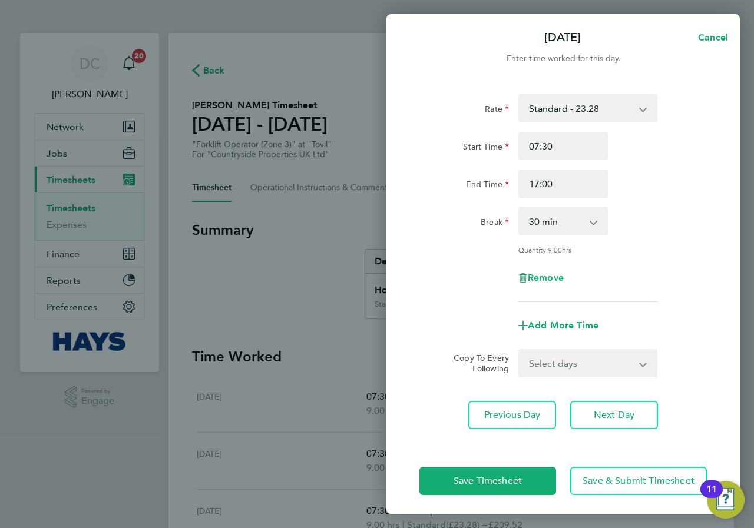
click at [644, 231] on div "Break 0 min 15 min 30 min 45 min 60 min 75 min 90 min" at bounding box center [563, 221] width 297 height 28
click at [652, 482] on span "Save & Submit Timesheet" at bounding box center [638, 481] width 112 height 12
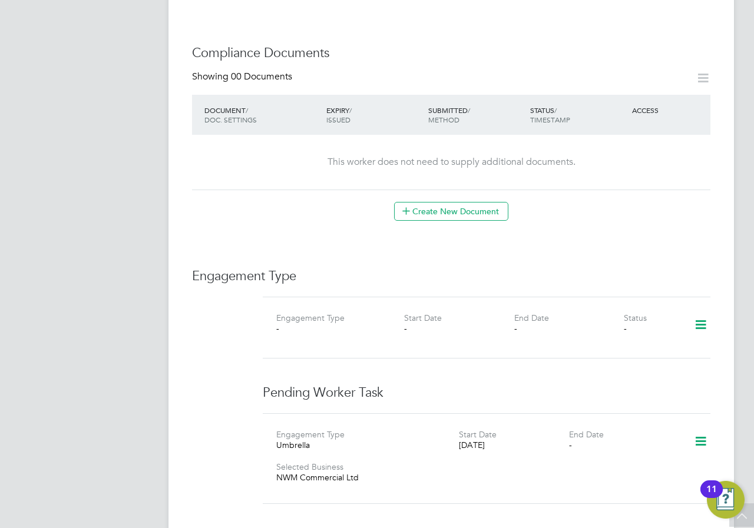
scroll to position [589, 0]
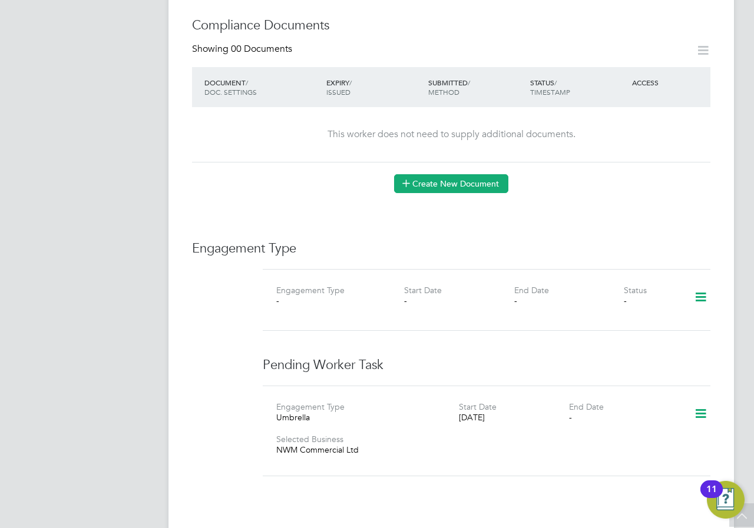
click at [440, 174] on button "Create New Document" at bounding box center [451, 183] width 114 height 19
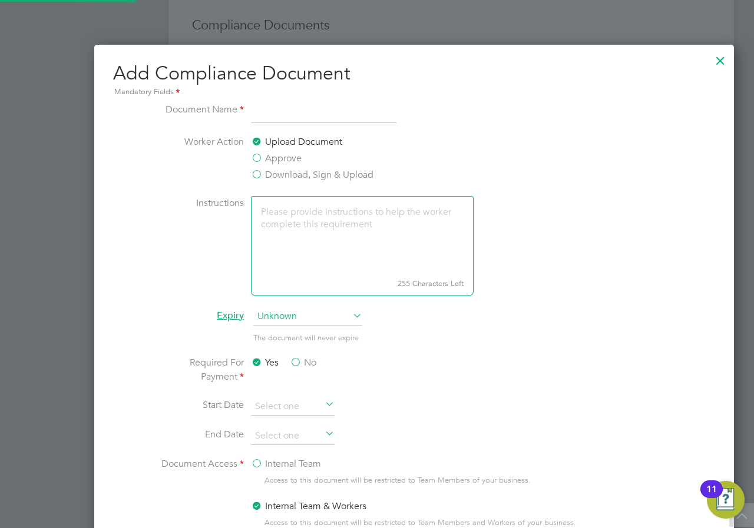
scroll to position [618, 714]
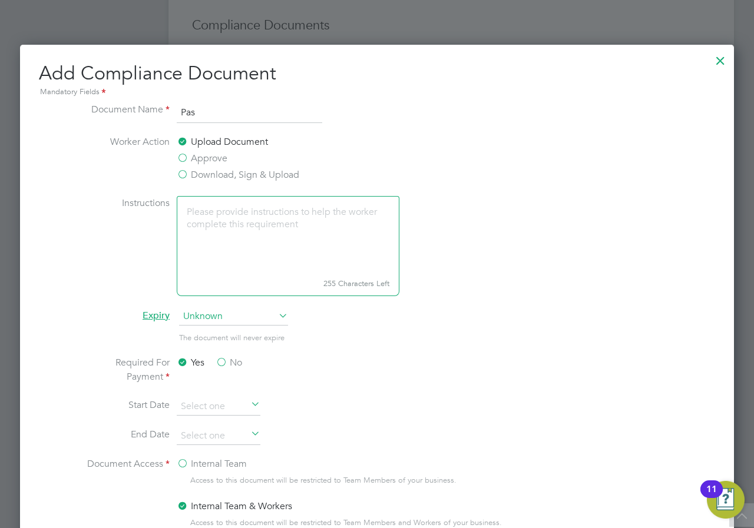
type input "Passport"
click at [183, 172] on label "Download, Sign & Upload" at bounding box center [238, 175] width 122 height 14
click at [0, 0] on input "Download, Sign & Upload" at bounding box center [0, 0] width 0 height 0
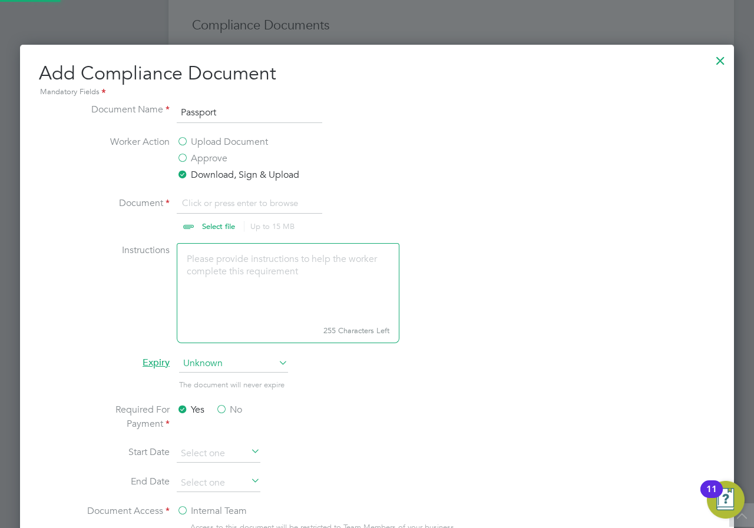
scroll to position [18, 146]
click at [209, 225] on input "file" at bounding box center [229, 213] width 185 height 35
type input "C:\fakepath\pp [PERSON_NAME].pdf"
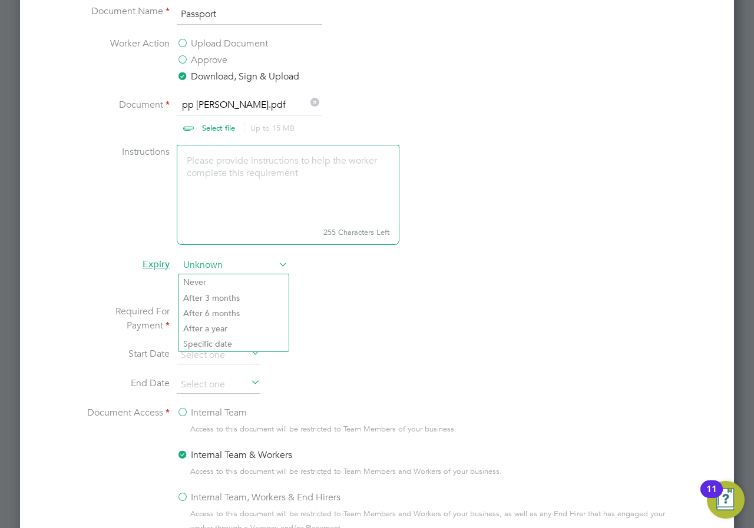
click at [213, 261] on span "Unknown" at bounding box center [233, 266] width 109 height 18
click at [332, 289] on li "The document will never expire" at bounding box center [376, 292] width 591 height 24
click at [202, 264] on span "Unknown" at bounding box center [233, 266] width 109 height 18
click at [211, 280] on li "Never" at bounding box center [233, 281] width 110 height 15
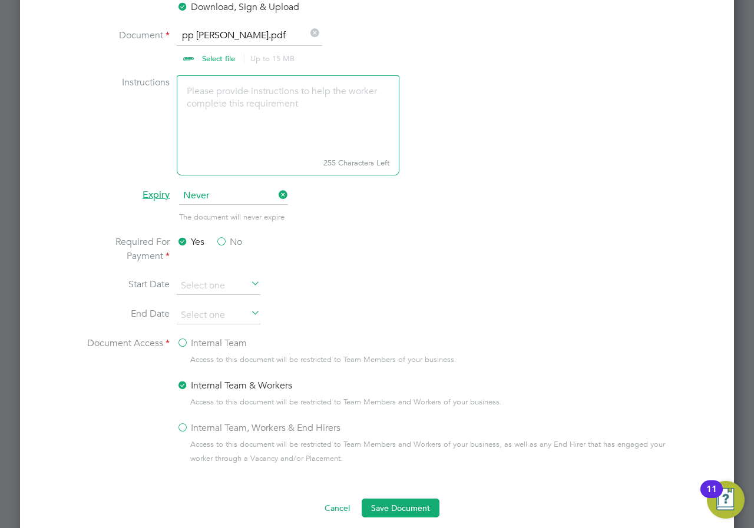
scroll to position [785, 0]
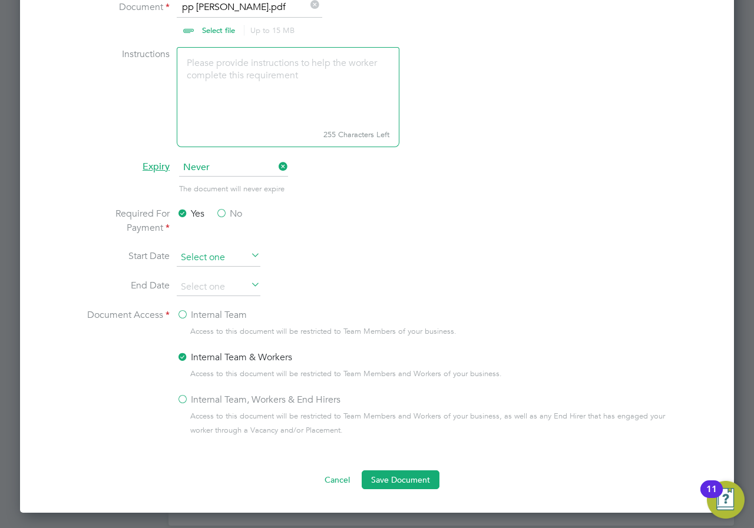
click at [212, 252] on input at bounding box center [219, 258] width 84 height 18
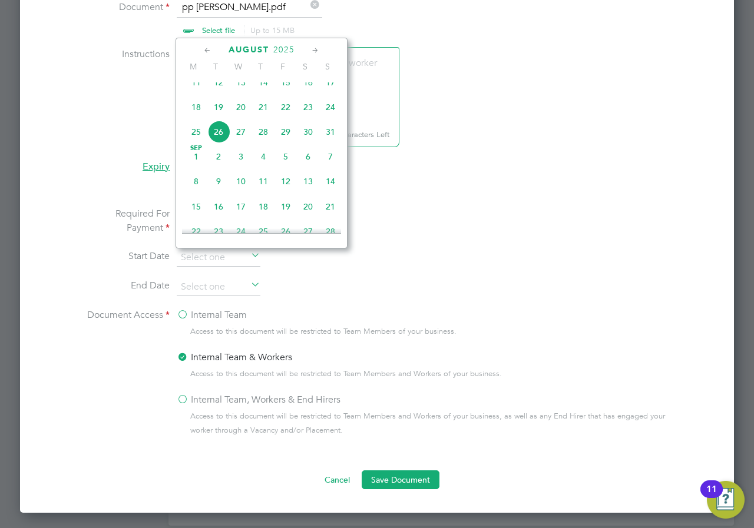
click at [263, 118] on span "21" at bounding box center [263, 107] width 22 height 22
type input "21 Aug 2025"
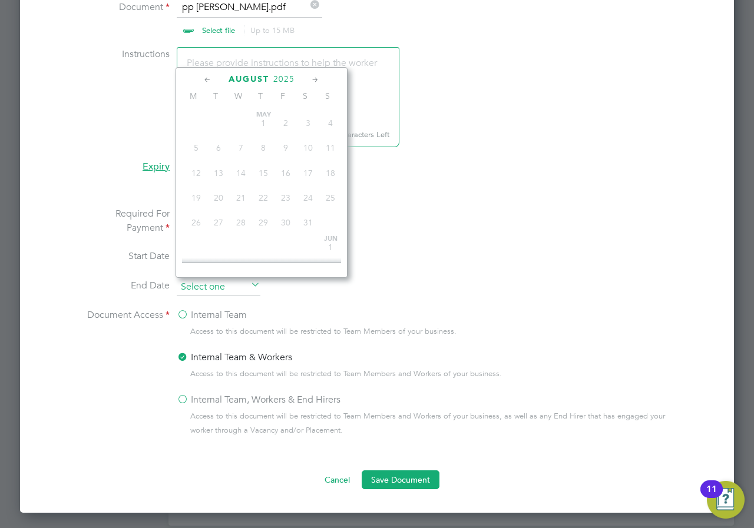
click at [244, 284] on input at bounding box center [219, 288] width 84 height 18
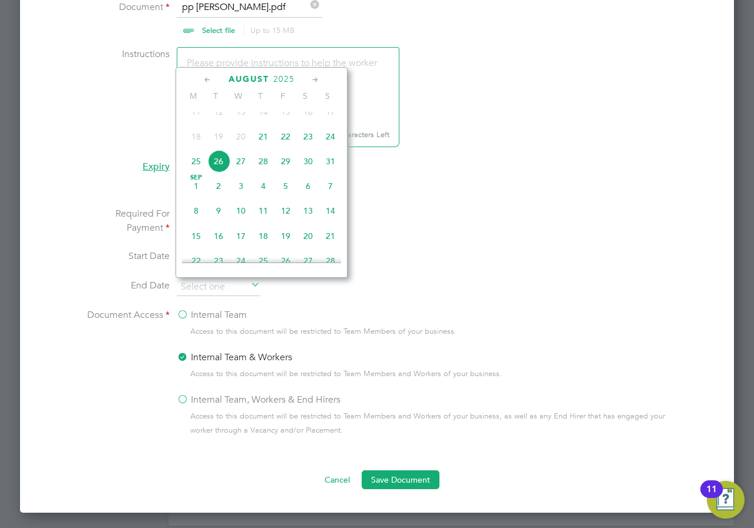
click at [308, 148] on span "23" at bounding box center [308, 136] width 22 height 22
type input "23 Aug 2025"
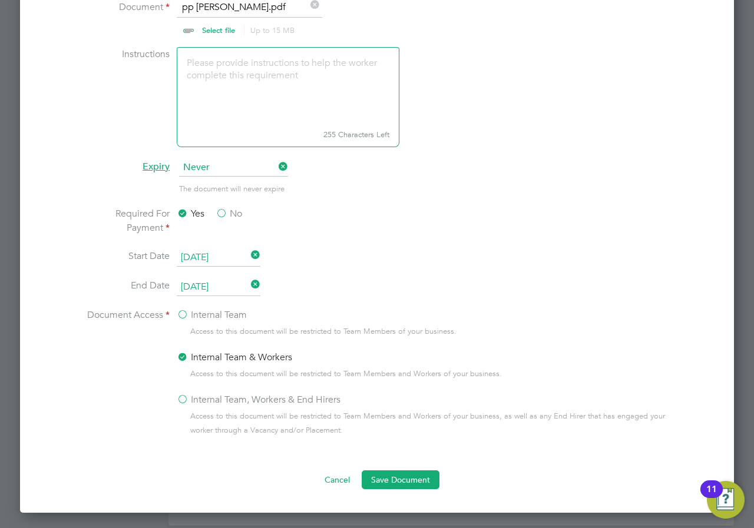
click at [371, 279] on li "End Date 23 Aug 2025" at bounding box center [376, 293] width 591 height 29
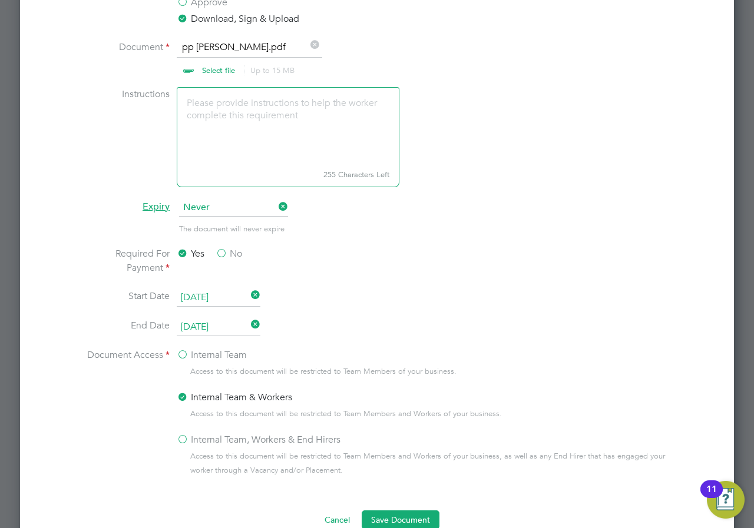
scroll to position [790, 0]
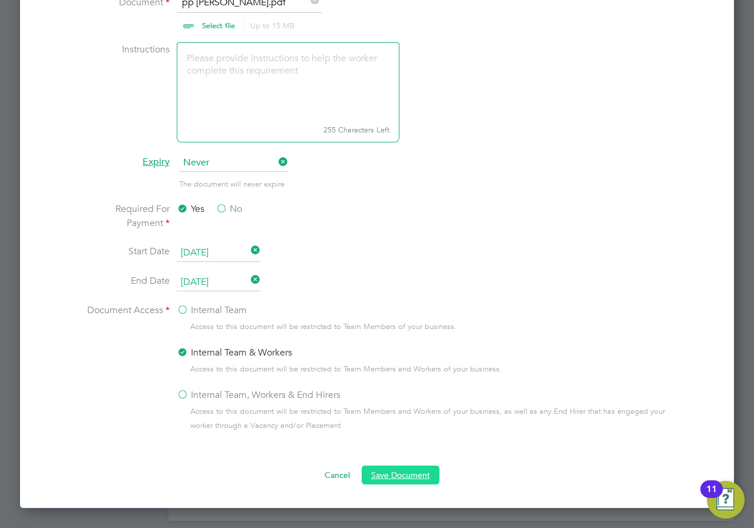
click at [392, 478] on button "Save Document" at bounding box center [401, 475] width 78 height 19
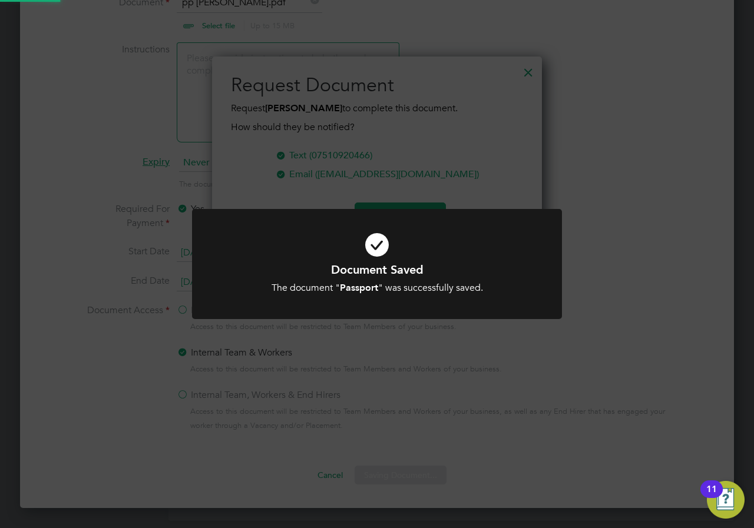
scroll to position [189, 330]
click at [378, 241] on icon at bounding box center [377, 245] width 306 height 46
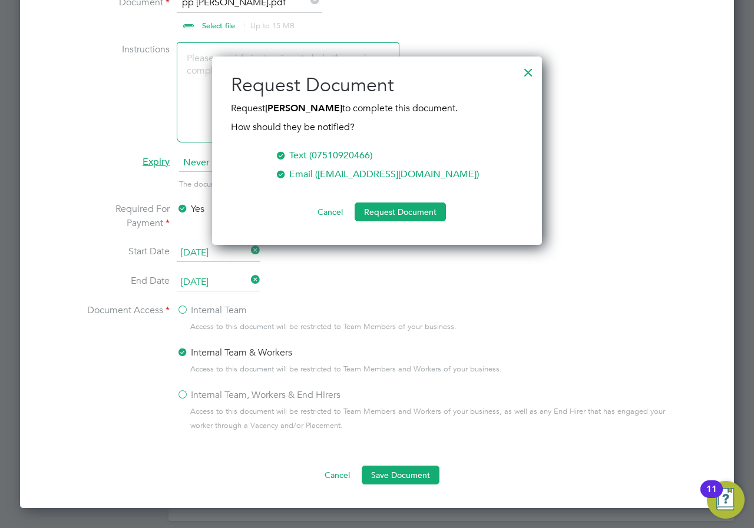
click at [529, 71] on div at bounding box center [528, 69] width 21 height 21
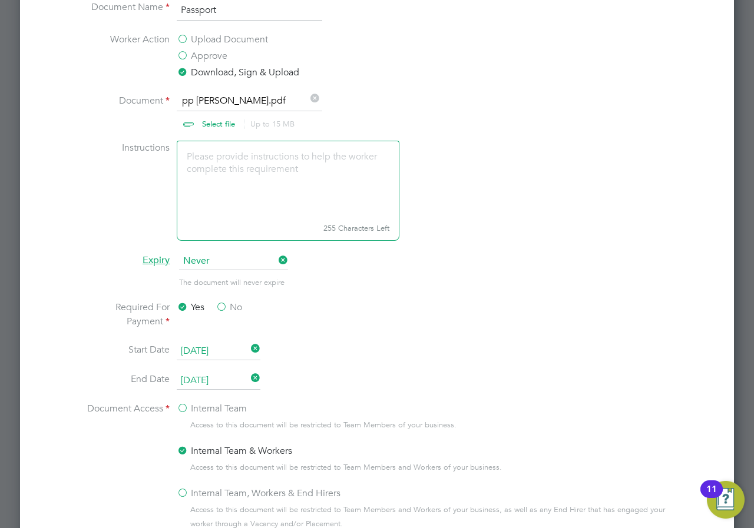
scroll to position [790, 0]
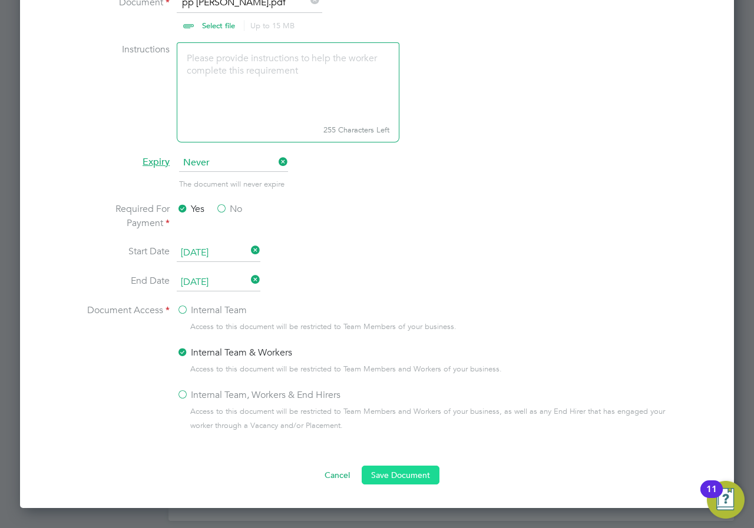
click at [398, 472] on button "Save Document" at bounding box center [401, 475] width 78 height 19
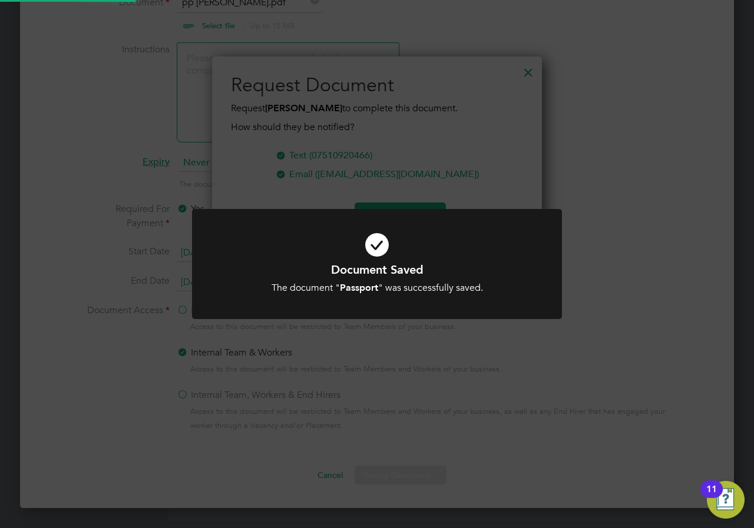
scroll to position [189, 330]
click at [374, 254] on icon at bounding box center [377, 245] width 306 height 46
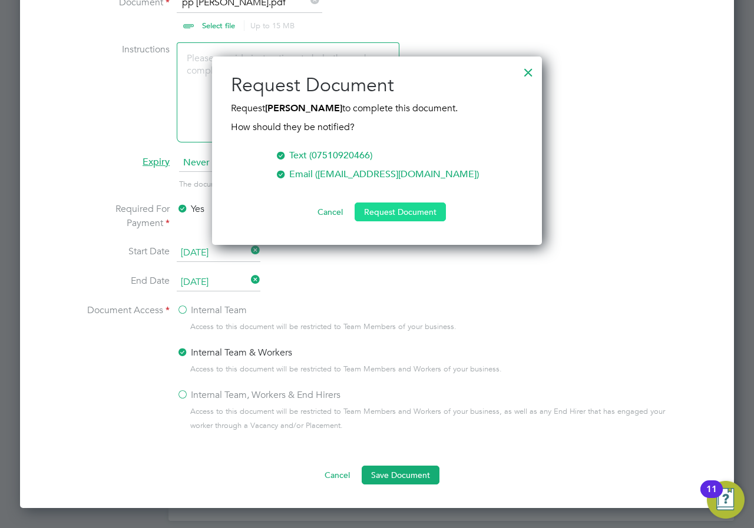
click at [387, 212] on button "Request Document" at bounding box center [400, 212] width 91 height 19
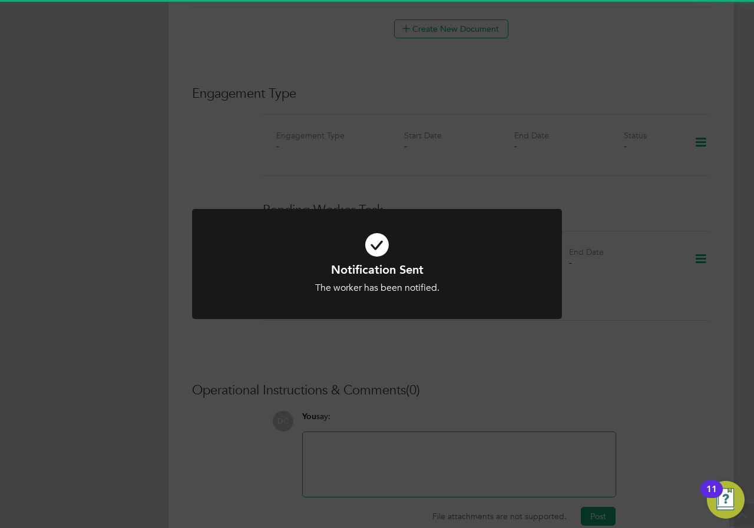
scroll to position [790, 0]
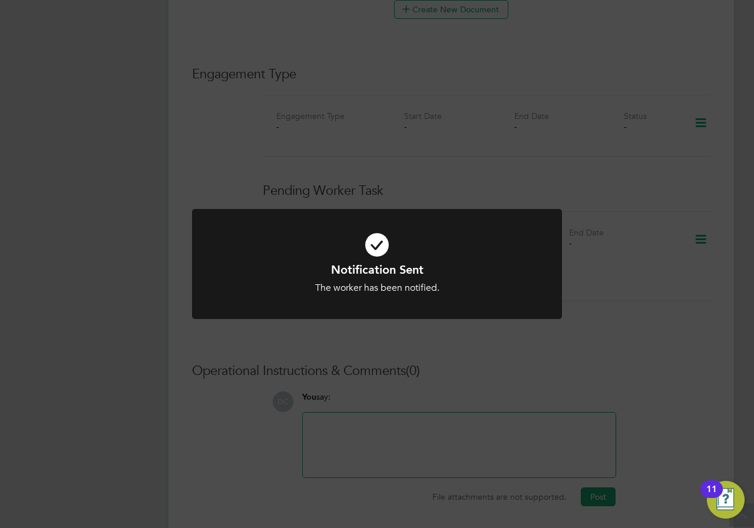
click at [588, 353] on div "Notification Sent The worker has been notified. Cancel Okay" at bounding box center [377, 264] width 754 height 528
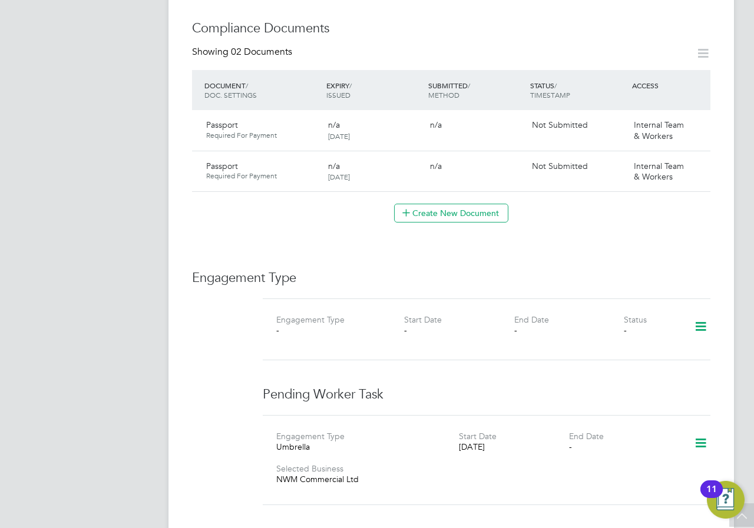
scroll to position [691, 0]
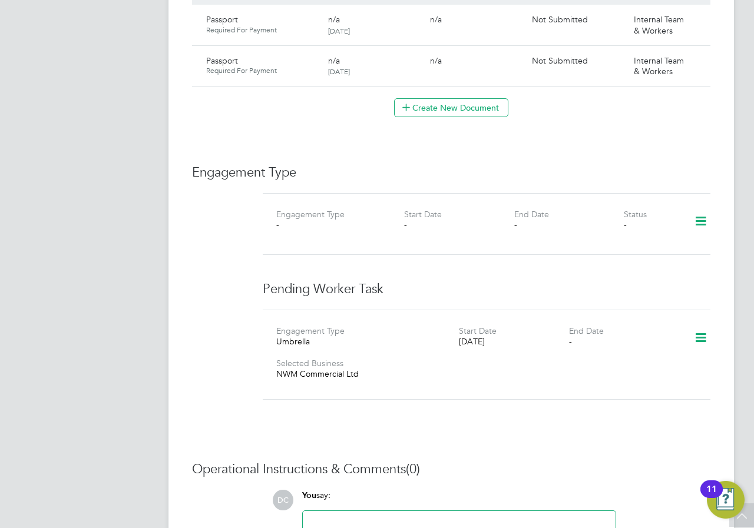
click at [698, 208] on icon at bounding box center [700, 221] width 21 height 27
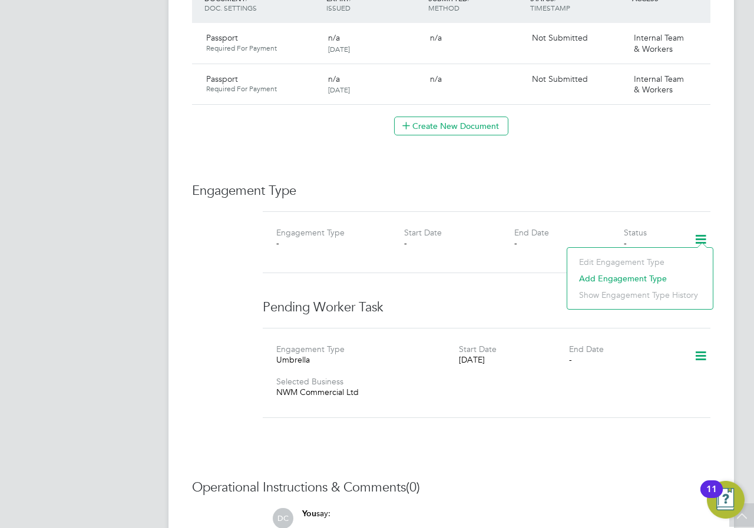
scroll to position [790, 0]
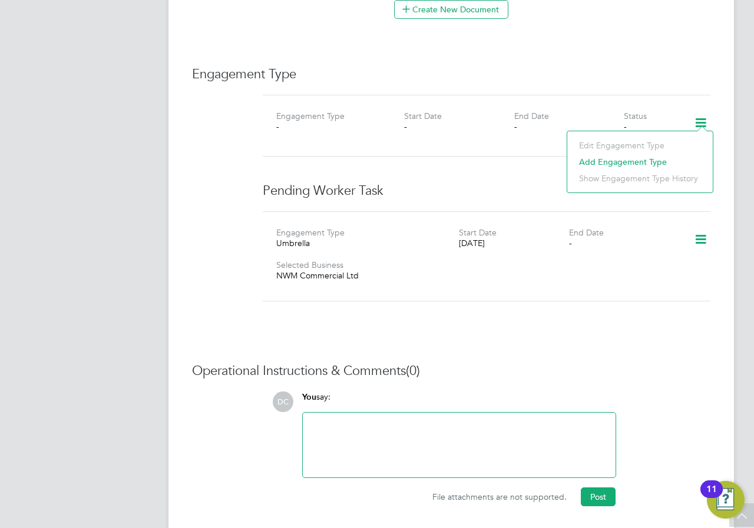
click at [629, 160] on li "Add Engagement Type" at bounding box center [640, 162] width 134 height 16
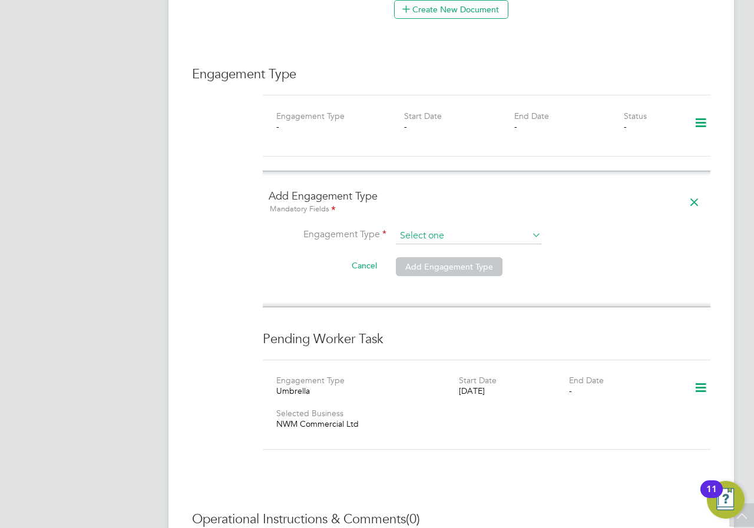
click at [419, 228] on input at bounding box center [468, 236] width 145 height 16
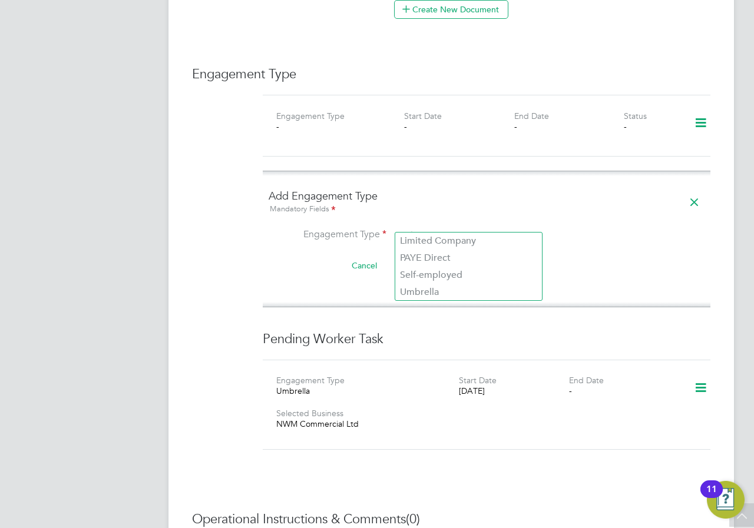
click at [695, 195] on icon at bounding box center [694, 202] width 21 height 27
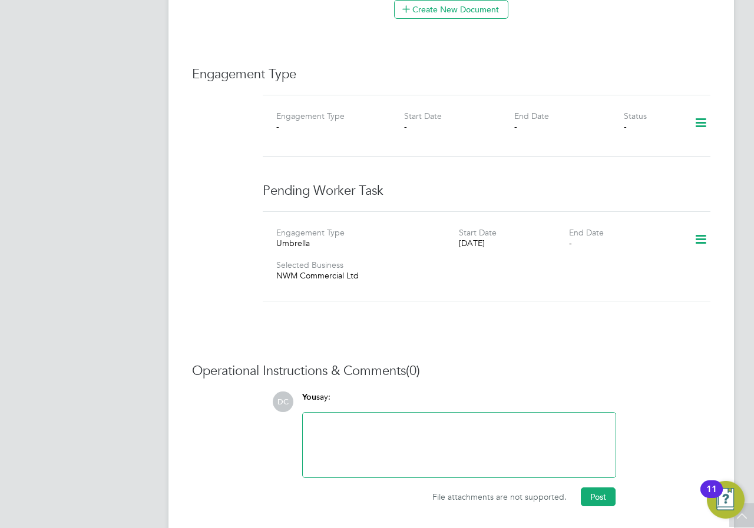
click at [693, 229] on icon at bounding box center [700, 239] width 21 height 27
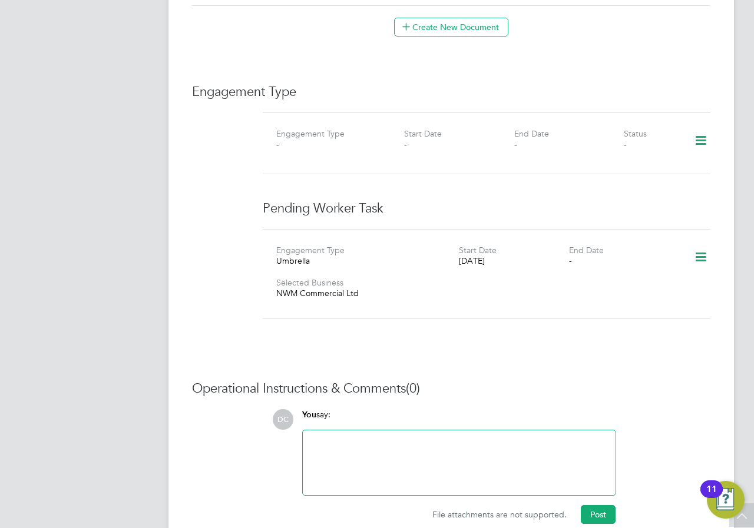
scroll to position [816, 0]
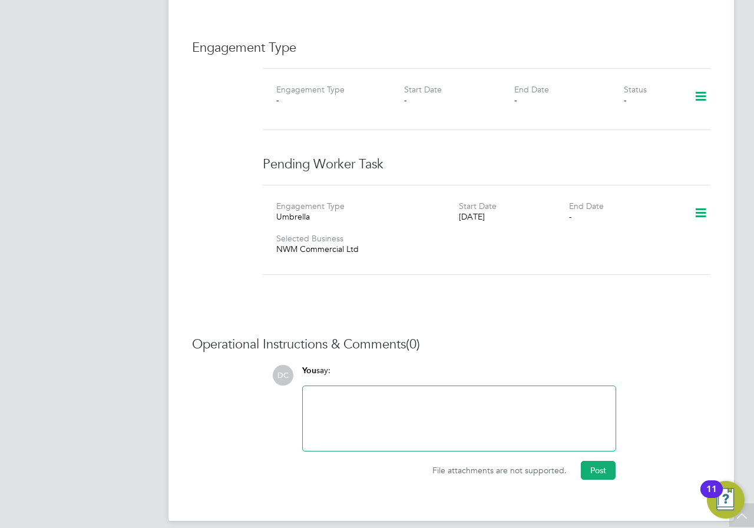
click at [426, 396] on div at bounding box center [459, 418] width 299 height 51
paste div
click at [464, 393] on div "S-J6301/00011 Holiday cover" at bounding box center [459, 418] width 299 height 51
click at [597, 461] on button "Post" at bounding box center [598, 470] width 35 height 19
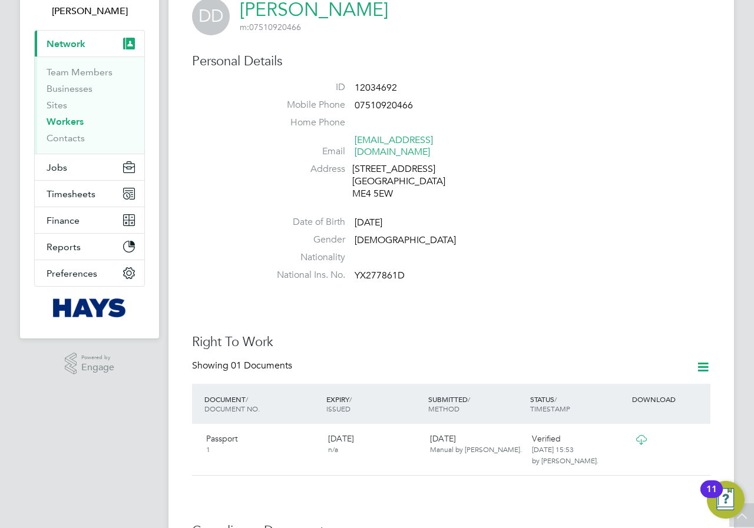
scroll to position [0, 0]
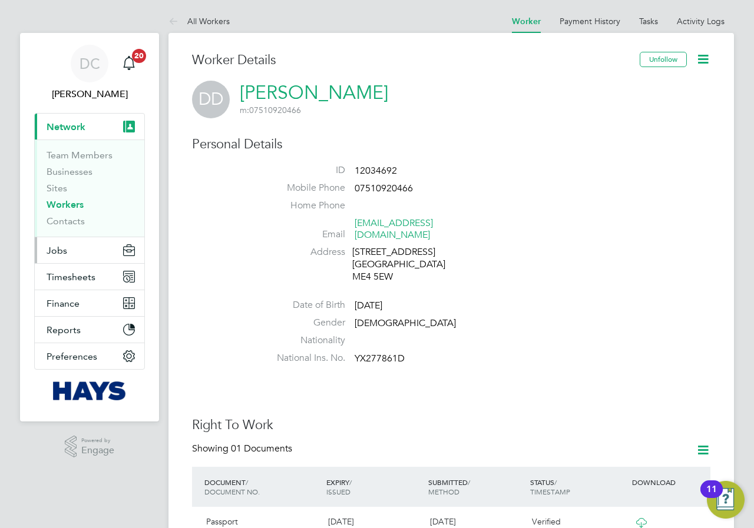
click at [63, 251] on span "Jobs" at bounding box center [57, 250] width 21 height 11
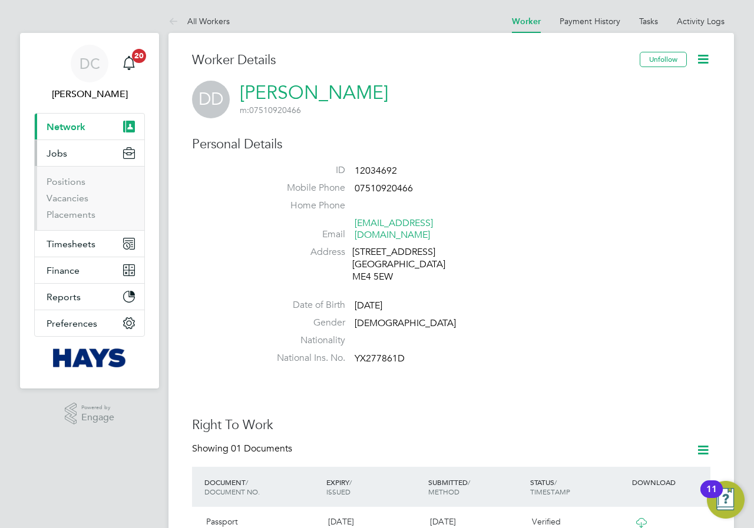
click at [69, 221] on ul "Positions Vacancies Placements" at bounding box center [90, 198] width 110 height 64
click at [69, 216] on link "Placements" at bounding box center [71, 214] width 49 height 11
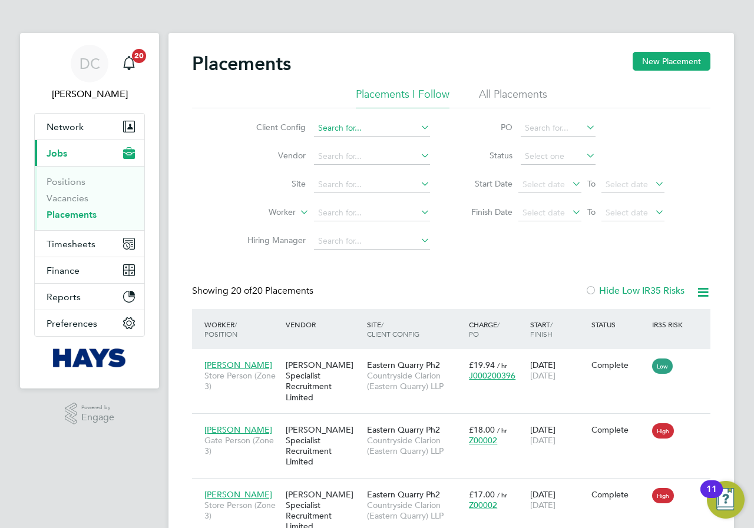
click at [362, 133] on input at bounding box center [372, 128] width 116 height 16
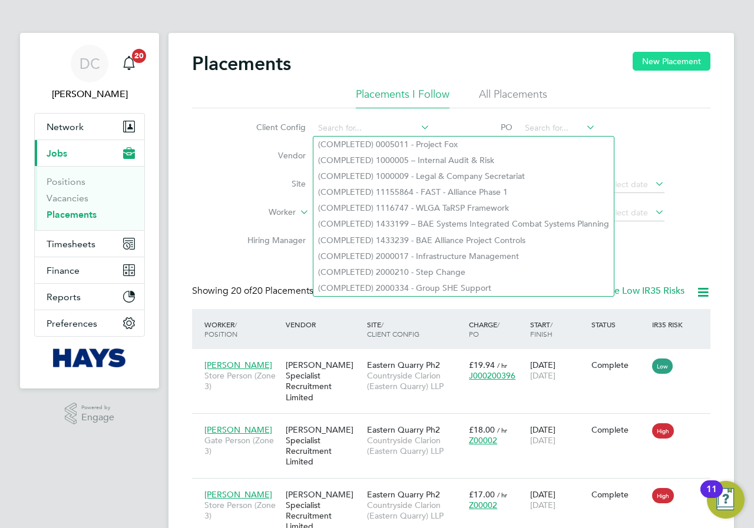
click at [651, 60] on button "New Placement" at bounding box center [671, 61] width 78 height 19
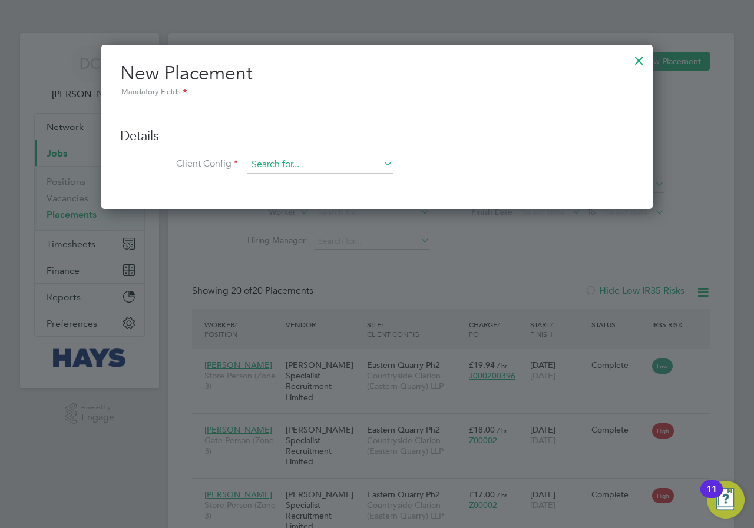
click at [277, 168] on input at bounding box center [319, 165] width 145 height 18
type input "c"
type input "vist"
click at [638, 60] on div at bounding box center [638, 57] width 21 height 21
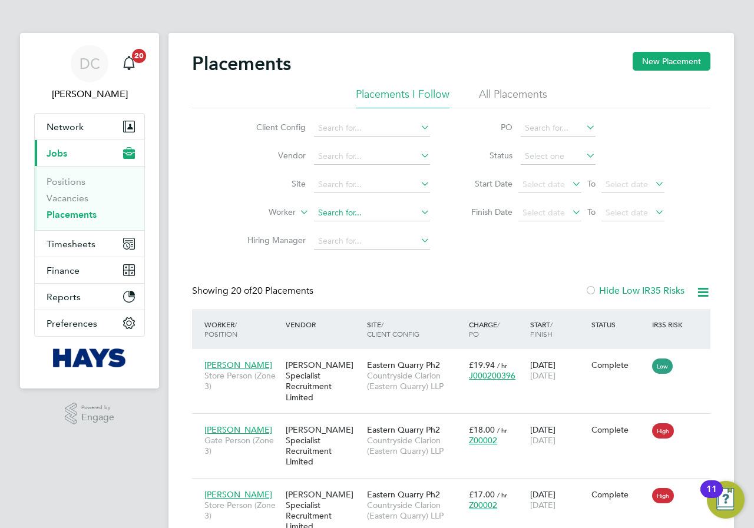
click at [330, 211] on input at bounding box center [372, 213] width 116 height 16
click at [396, 227] on li "Lookm an Adeniyi Salih" at bounding box center [371, 229] width 117 height 16
type input "Lookman [PERSON_NAME]"
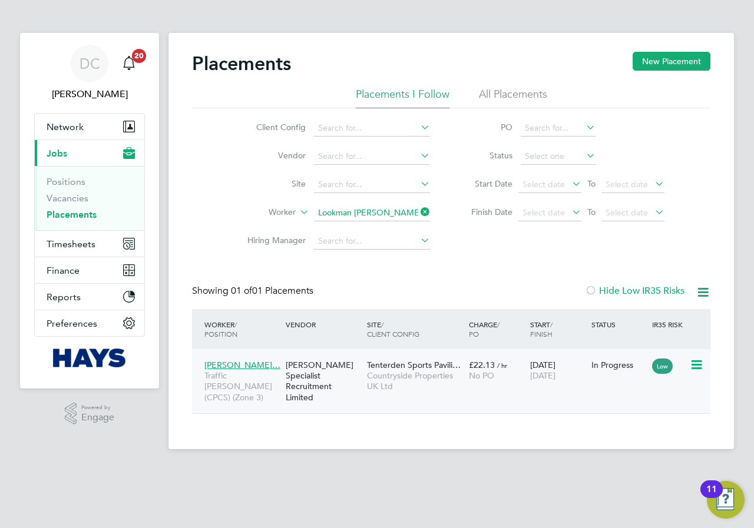
click at [696, 367] on icon at bounding box center [696, 365] width 12 height 14
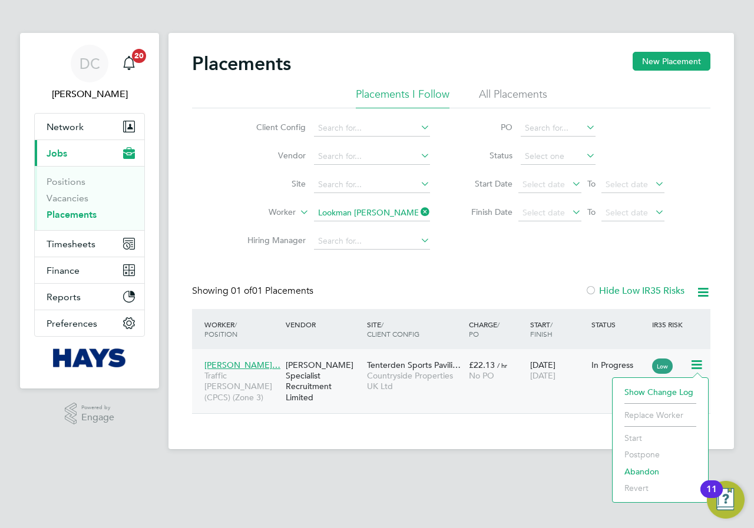
click at [230, 365] on span "Lookman Adeniyi…" at bounding box center [242, 365] width 76 height 11
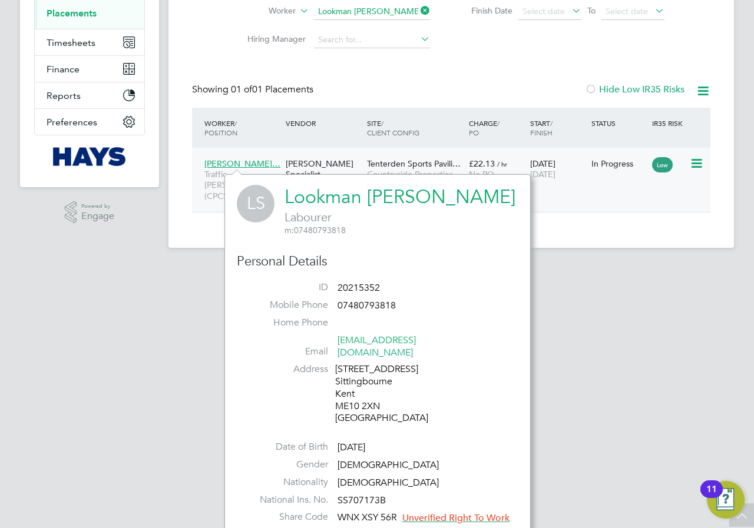
click at [592, 167] on div "In Progress" at bounding box center [618, 163] width 55 height 11
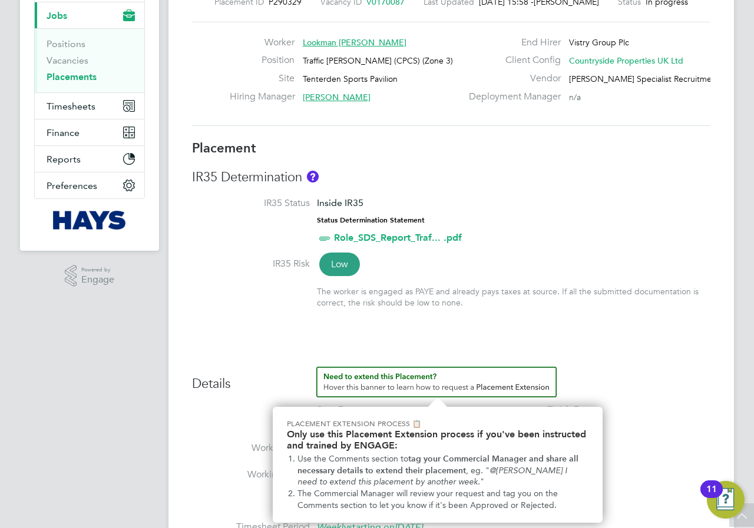
scroll to position [62, 0]
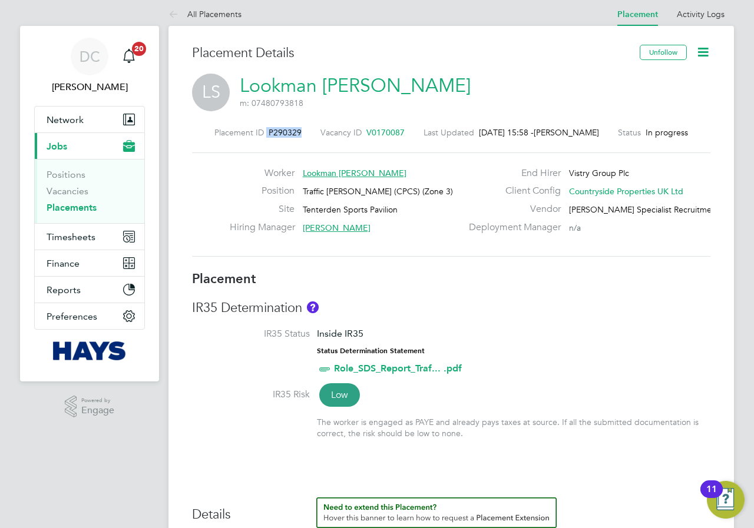
drag, startPoint x: 309, startPoint y: 130, endPoint x: 273, endPoint y: 132, distance: 36.0
click at [273, 132] on div "Placement ID P290329 Vacancy ID V0170087 Last Updated 26 Aug 2025, 15:58 - Paul…" at bounding box center [451, 132] width 518 height 11
copy div "P290329"
drag, startPoint x: 408, startPoint y: 129, endPoint x: 356, endPoint y: 131, distance: 52.5
click at [356, 131] on div "Placement ID P290329 Vacancy ID V0170087 Last Updated 26 Aug 2025, 15:58 - Paul…" at bounding box center [451, 132] width 518 height 11
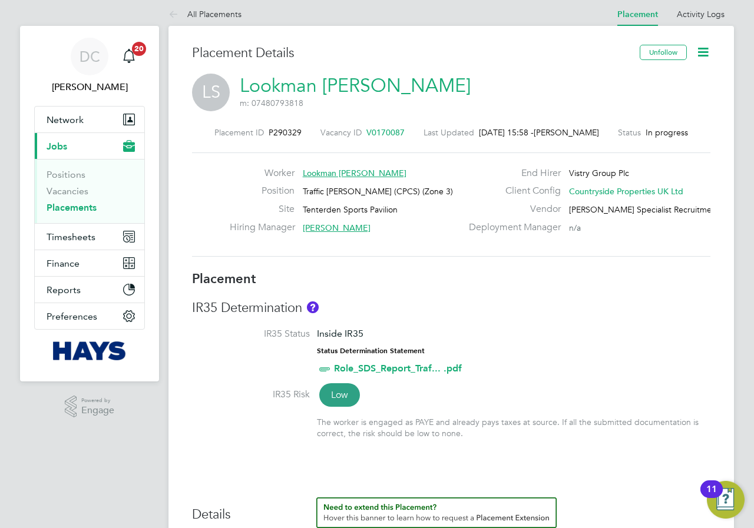
drag, startPoint x: 411, startPoint y: 130, endPoint x: 372, endPoint y: 130, distance: 38.9
click at [372, 130] on div "Placement ID P290329 Vacancy ID V0170087 Last Updated 26 Aug 2025, 15:58 - Paul…" at bounding box center [451, 132] width 518 height 11
drag, startPoint x: 408, startPoint y: 130, endPoint x: 382, endPoint y: 133, distance: 26.2
click at [382, 133] on div "Placement ID P290329 Vacancy ID V0170087 Last Updated 26 Aug 2025, 15:58 - Paul…" at bounding box center [451, 132] width 518 height 11
drag, startPoint x: 307, startPoint y: 130, endPoint x: 273, endPoint y: 130, distance: 33.6
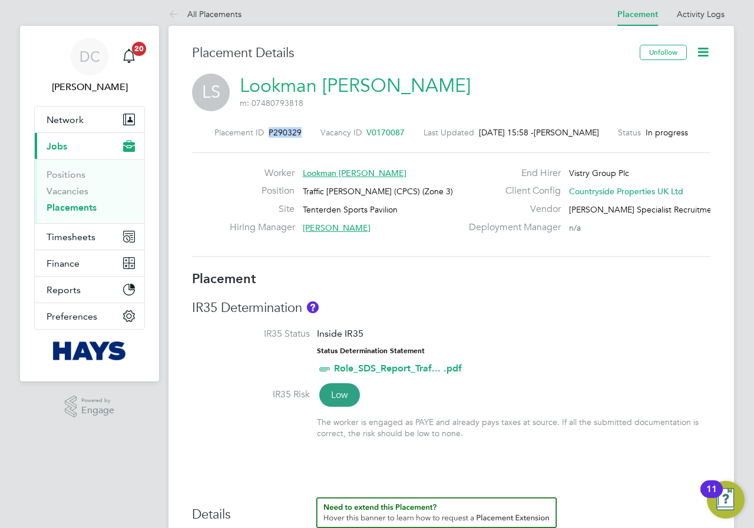
click at [273, 130] on div "Placement ID P290329 Vacancy ID V0170087 Last Updated 26 Aug 2025, 15:58 - Paul…" at bounding box center [451, 132] width 518 height 11
copy span "P290329"
click at [55, 207] on link "Placements" at bounding box center [72, 207] width 50 height 11
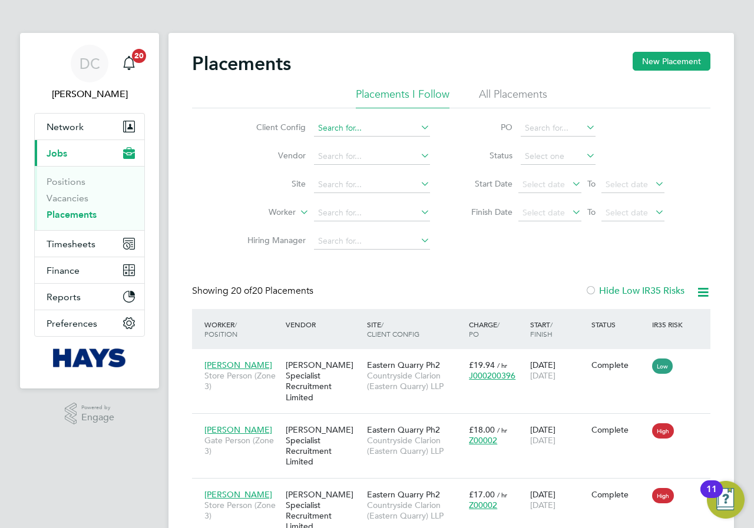
click at [387, 122] on input at bounding box center [372, 128] width 116 height 16
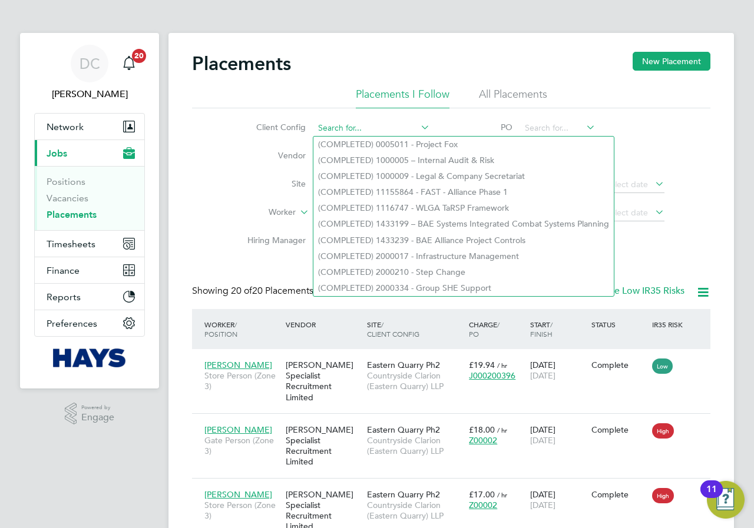
paste input "P290329"
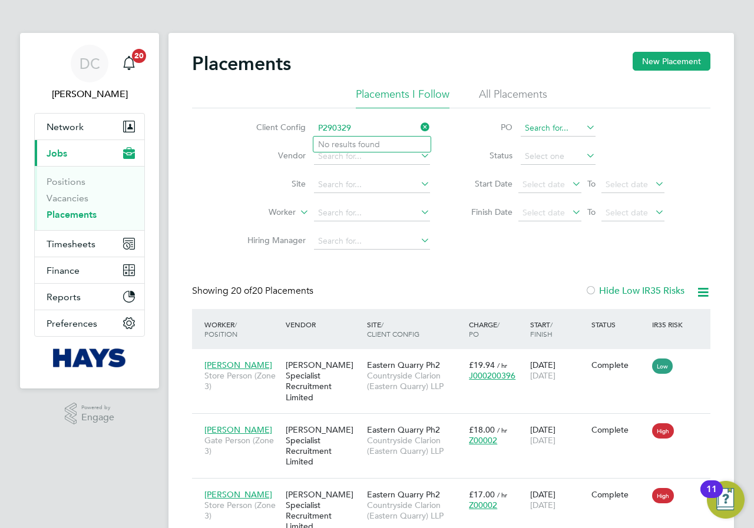
type input "P290329"
paste input "P290329"
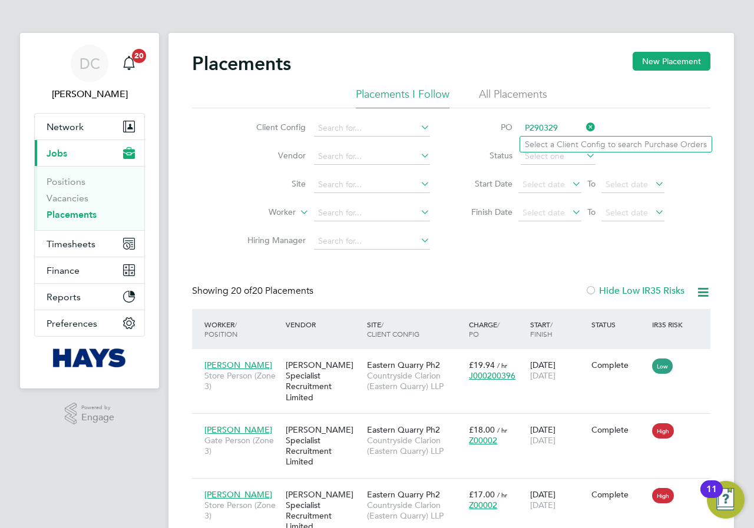
type input "P290329"
click at [583, 148] on li "Select a Client Config to search Purchase Orders" at bounding box center [615, 144] width 191 height 15
click at [575, 161] on input at bounding box center [558, 156] width 75 height 16
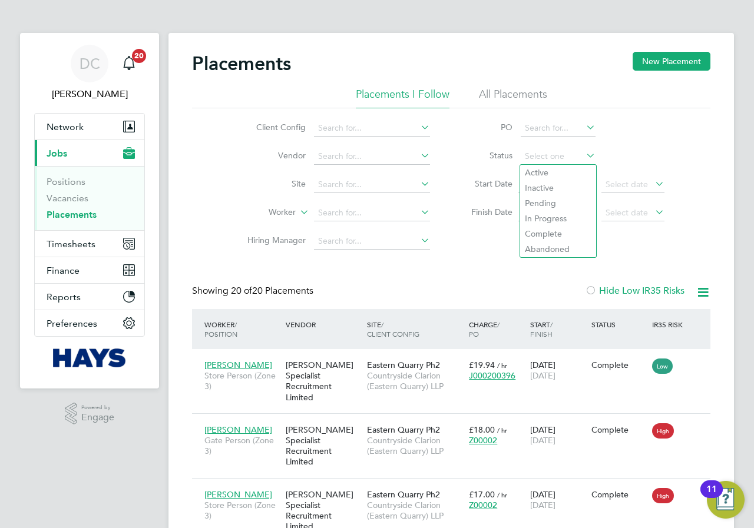
click at [689, 157] on div "Client Config Vendor Site Worker Hiring Manager PO Status Start Date Select dat…" at bounding box center [451, 181] width 518 height 147
click at [513, 92] on li "All Placements" at bounding box center [513, 97] width 68 height 21
